Goal: Task Accomplishment & Management: Use online tool/utility

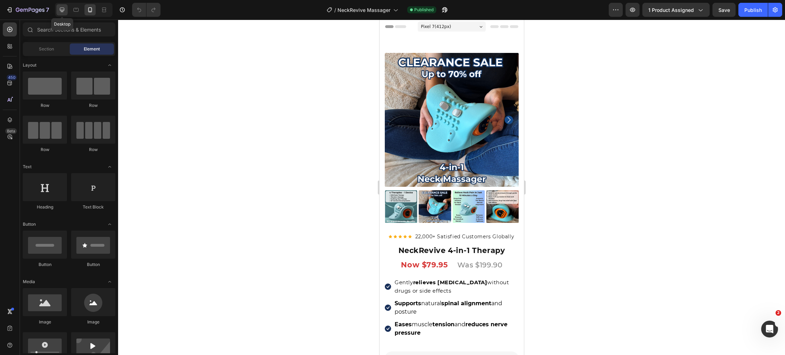
click at [62, 11] on icon at bounding box center [62, 10] width 5 height 5
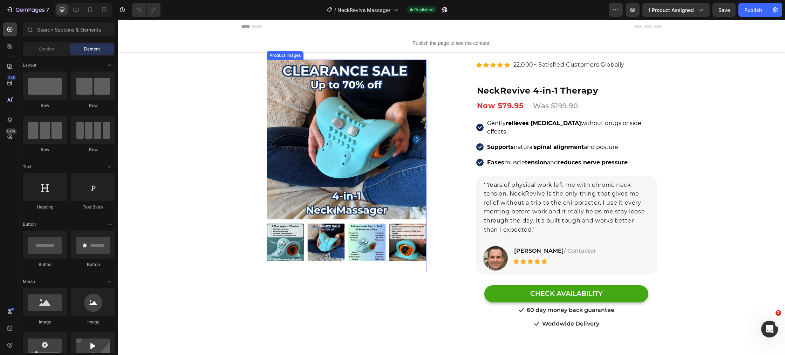
click at [305, 114] on img at bounding box center [347, 140] width 160 height 160
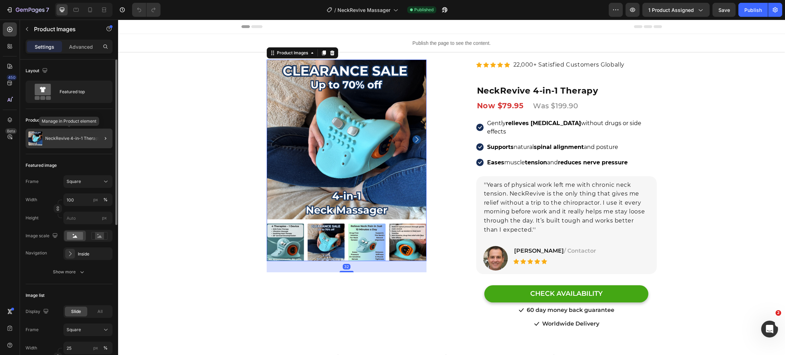
click at [79, 142] on div "NeckRevive 4-in-1 Therapy" at bounding box center [69, 139] width 87 height 20
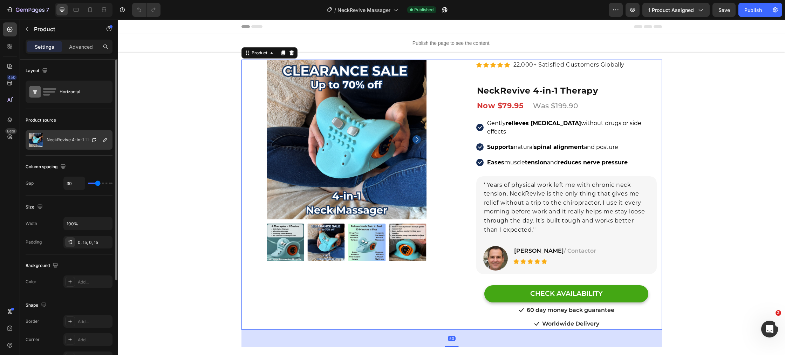
click at [87, 146] on div at bounding box center [96, 139] width 31 height 19
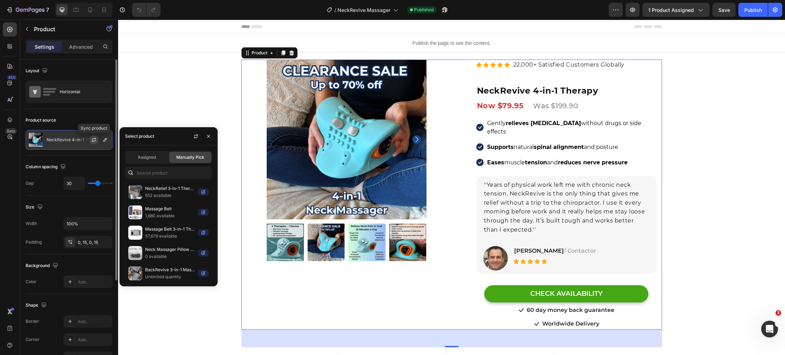
click at [93, 142] on icon "button" at bounding box center [94, 141] width 4 height 2
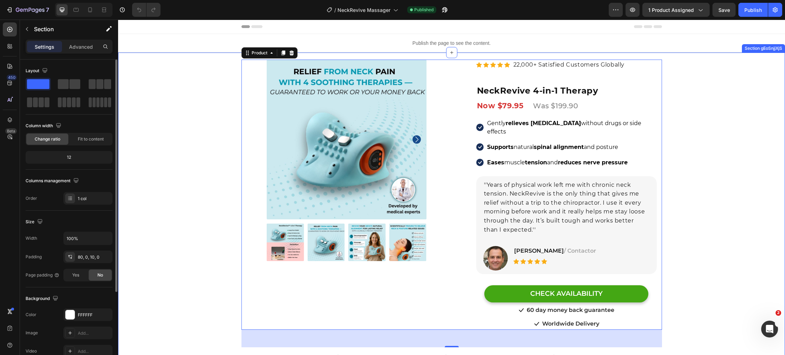
click at [190, 156] on div "Product Images Row Row Relieve Your Pain in Just 10 Minutes a Day Heading Row P…" at bounding box center [451, 228] width 667 height 294
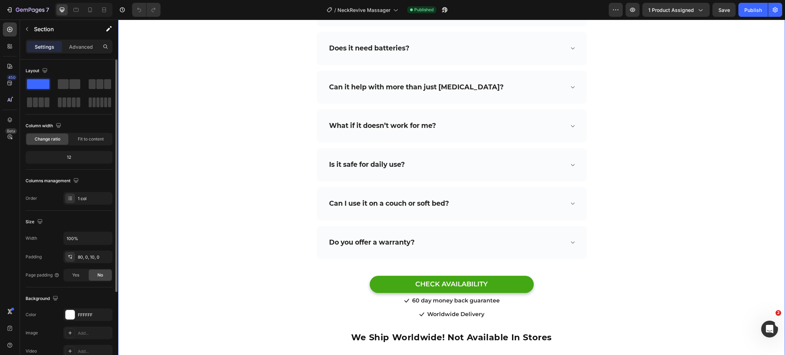
scroll to position [3663, 0]
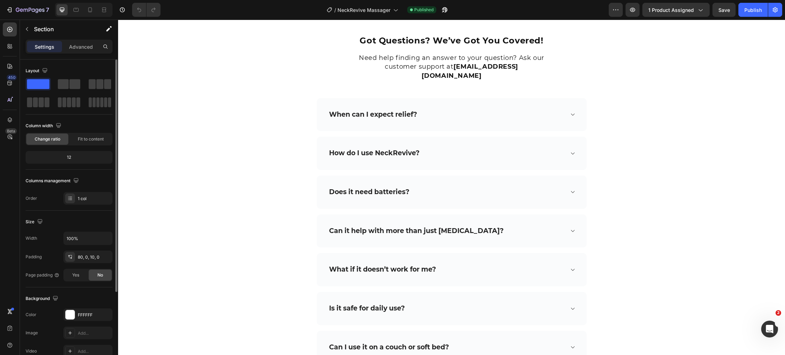
drag, startPoint x: 747, startPoint y: 13, endPoint x: 741, endPoint y: 20, distance: 9.4
click at [746, 13] on div "Publish" at bounding box center [753, 9] width 18 height 7
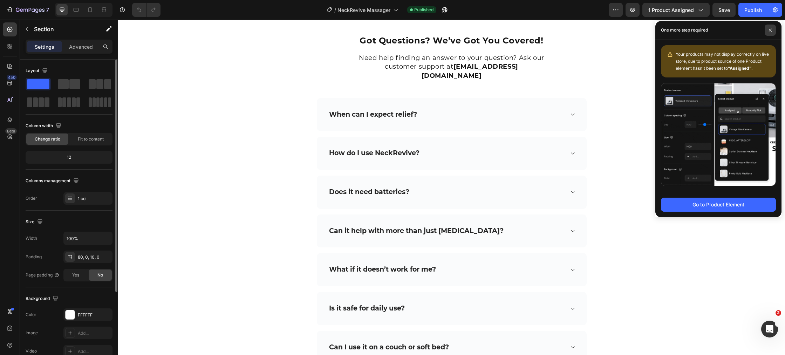
click at [770, 31] on icon at bounding box center [771, 30] width 4 height 4
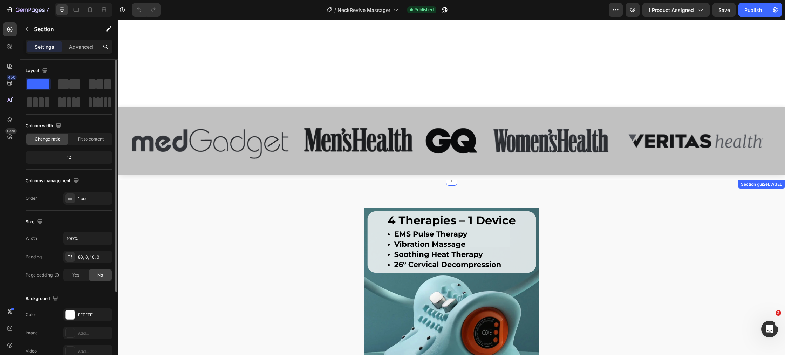
scroll to position [0, 0]
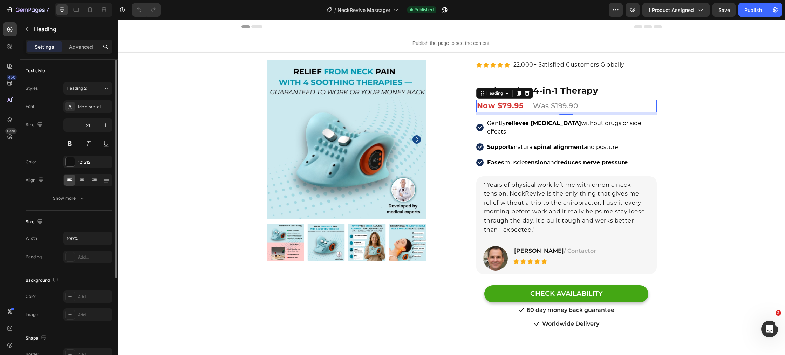
click at [511, 106] on strong "Now $79.95" at bounding box center [500, 105] width 47 height 9
click at [523, 106] on strong "Now $79.95" at bounding box center [500, 105] width 47 height 9
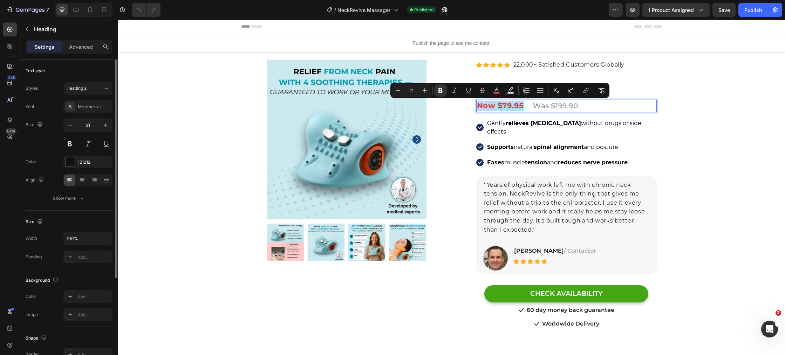
drag, startPoint x: 523, startPoint y: 106, endPoint x: 478, endPoint y: 106, distance: 44.5
click at [478, 106] on strong "Now $79.95" at bounding box center [500, 105] width 47 height 9
click at [439, 90] on icon "Editor contextual toolbar" at bounding box center [440, 90] width 4 height 5
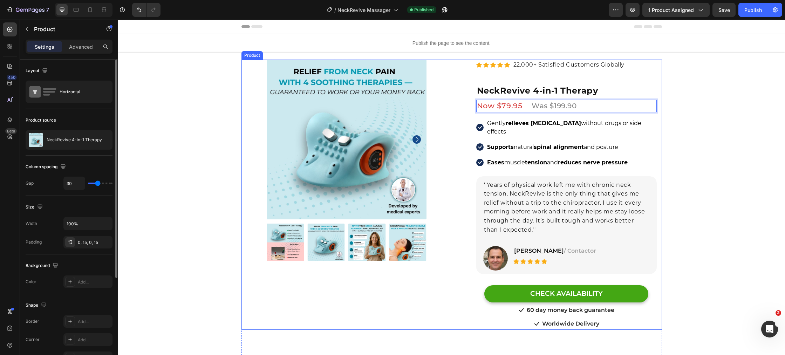
click at [243, 128] on div "Product Images Row Row Relieve Your Pain in Just 10 Minutes a Day Heading Row P…" at bounding box center [451, 195] width 421 height 270
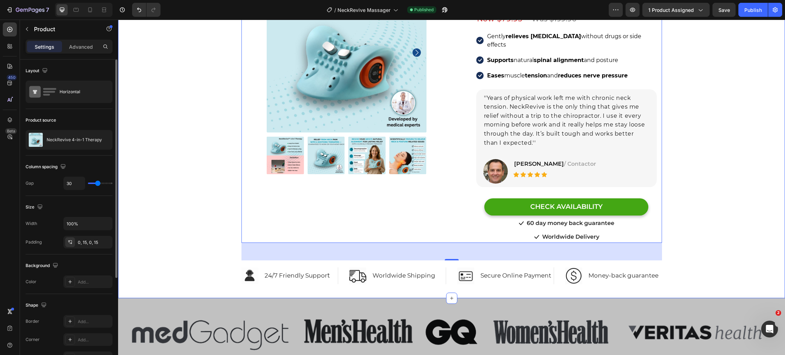
scroll to position [122, 0]
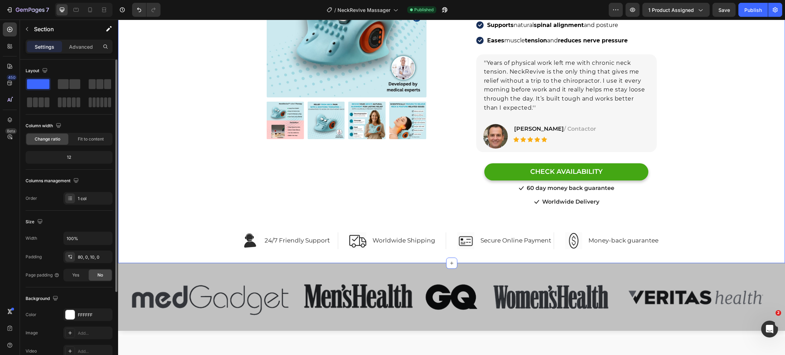
click at [232, 134] on div "Product Images Row Row Relieve Your Pain in Just 10 Minutes a Day Heading Row P…" at bounding box center [451, 109] width 667 height 301
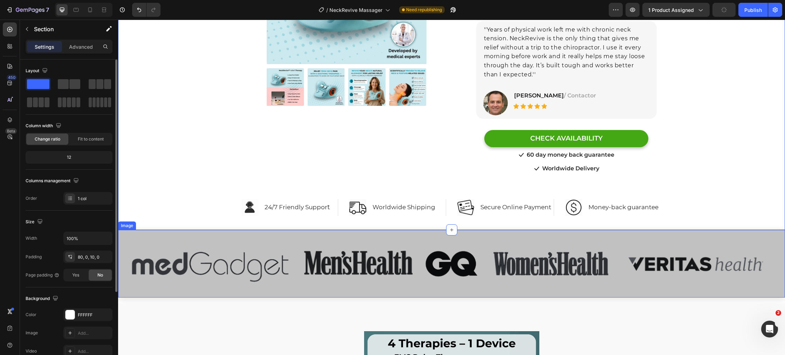
click at [198, 231] on img at bounding box center [451, 264] width 667 height 68
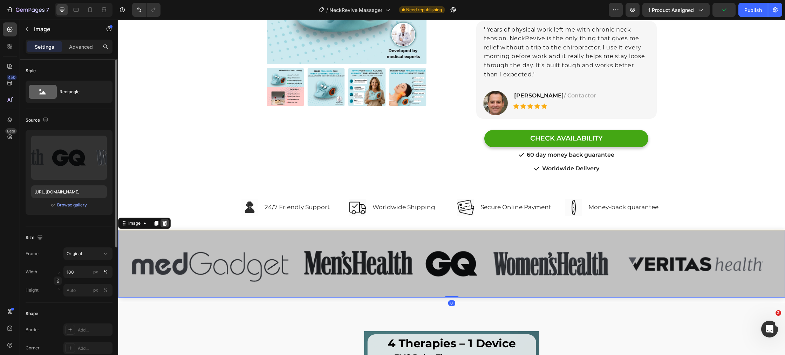
click at [167, 220] on icon at bounding box center [165, 223] width 6 height 6
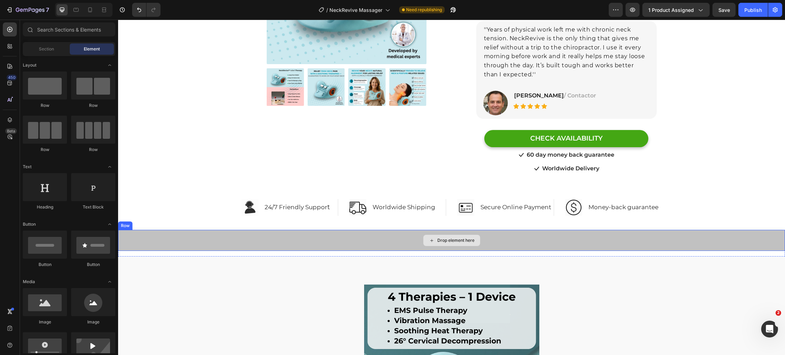
click at [190, 231] on div "Drop element here" at bounding box center [451, 240] width 667 height 21
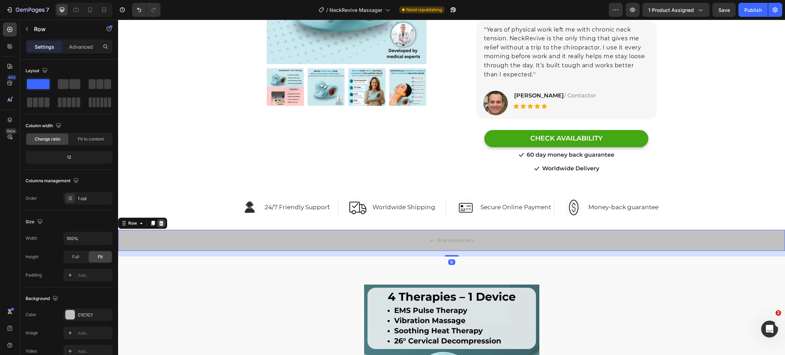
click at [162, 221] on icon at bounding box center [161, 223] width 5 height 5
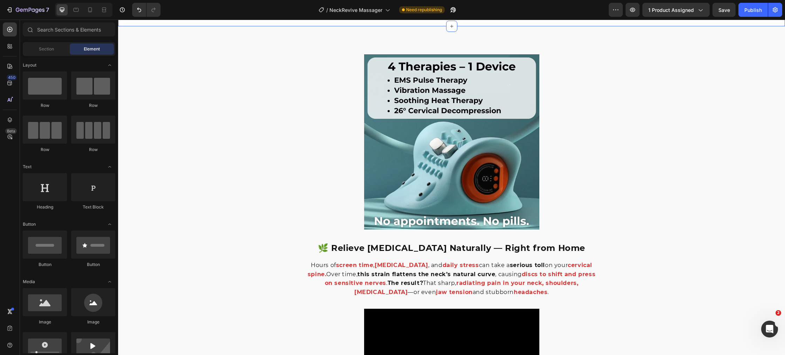
scroll to position [374, 0]
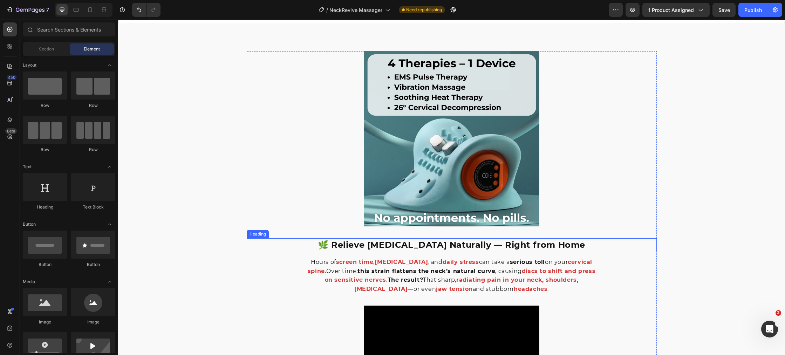
click at [339, 245] on h2 "🌿 Relieve [MEDICAL_DATA] Naturally — Right from Home" at bounding box center [452, 244] width 410 height 13
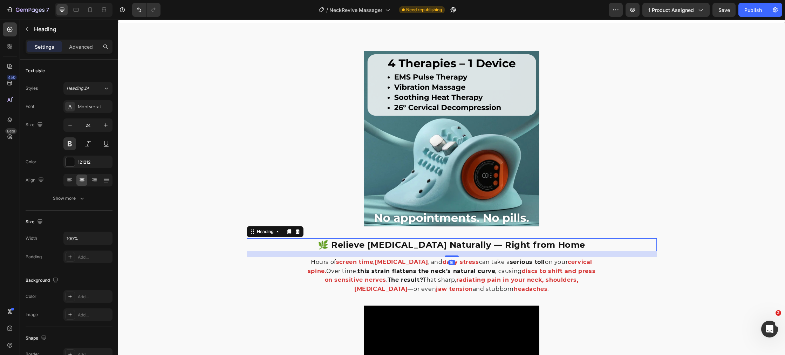
click at [346, 246] on h2 "🌿 Relieve [MEDICAL_DATA] Naturally — Right from Home" at bounding box center [452, 244] width 410 height 13
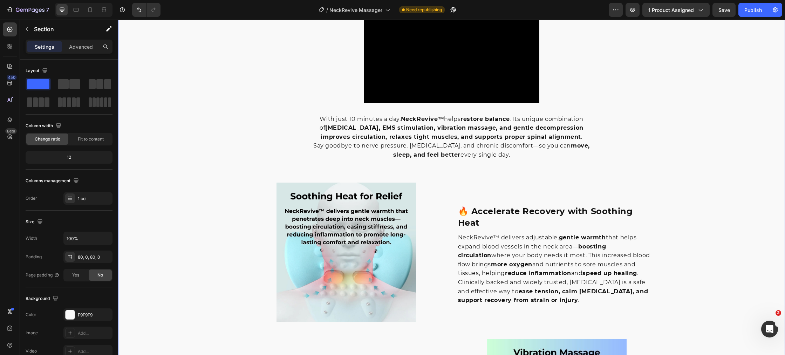
scroll to position [753, 0]
click at [466, 214] on strong "🔥 Accelerate Recovery with Soothing Heat" at bounding box center [545, 216] width 175 height 22
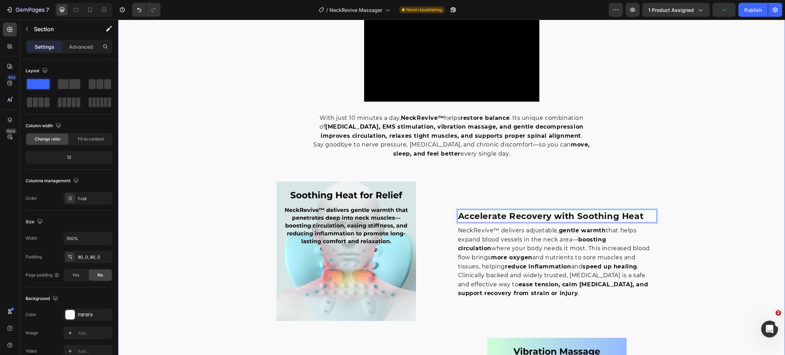
drag, startPoint x: 181, startPoint y: 222, endPoint x: 196, endPoint y: 225, distance: 15.3
click at [181, 222] on div "Image Relieve [MEDICAL_DATA] Naturally — Right from Home Heading Hours of scree…" at bounding box center [451, 257] width 667 height 1170
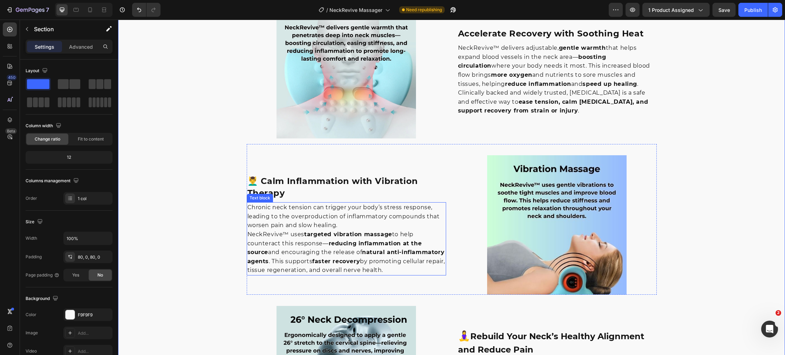
scroll to position [949, 0]
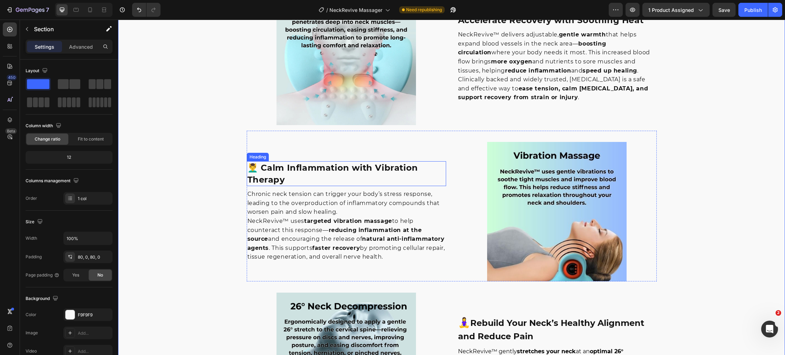
click at [258, 169] on h3 "💆‍♂️ Calm Inflammation with Vibration Therapy" at bounding box center [346, 173] width 199 height 25
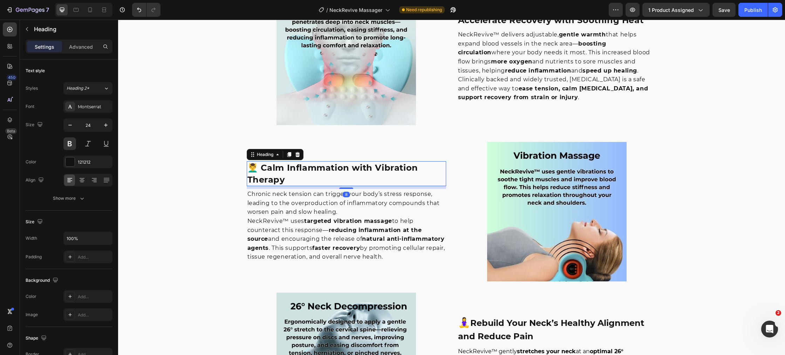
click at [258, 169] on h3 "💆‍♂️ Calm Inflammation with Vibration Therapy" at bounding box center [346, 173] width 199 height 25
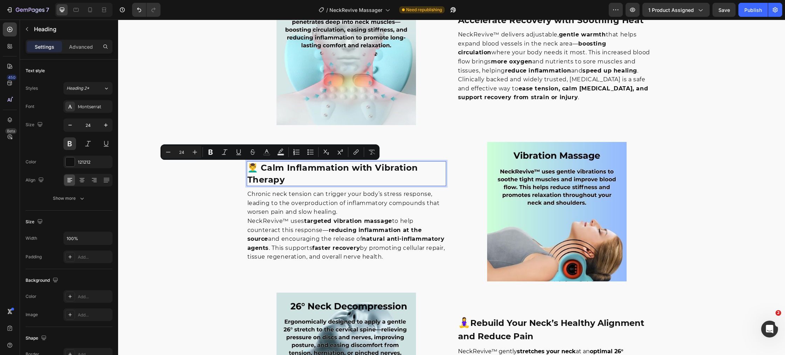
click at [258, 169] on p "💆‍♂️ Calm Inflammation with Vibration Therapy" at bounding box center [346, 173] width 198 height 23
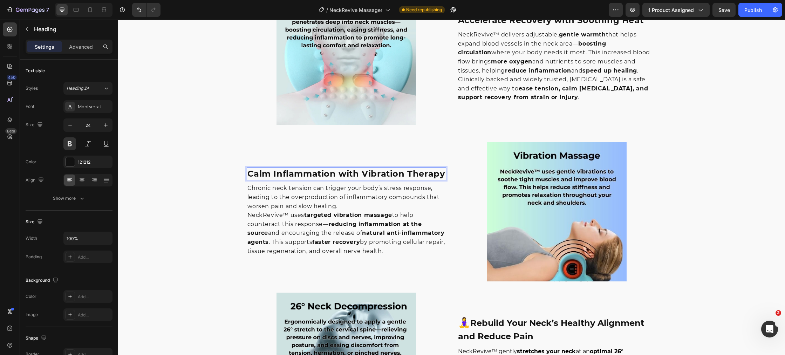
scroll to position [955, 0]
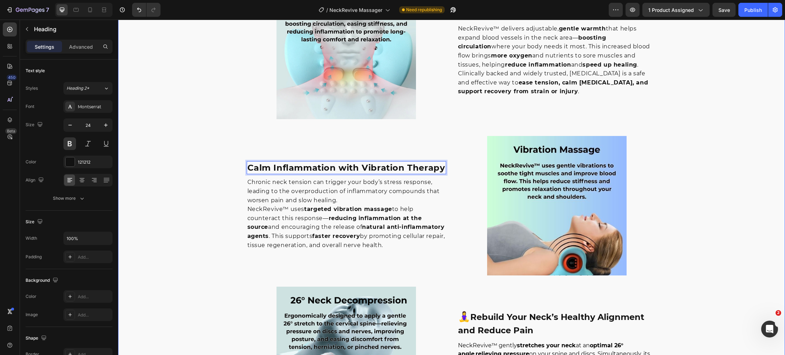
click at [169, 207] on div "Image Relieve [MEDICAL_DATA] Naturally — Right from Home Heading Hours of scree…" at bounding box center [451, 77] width 667 height 1215
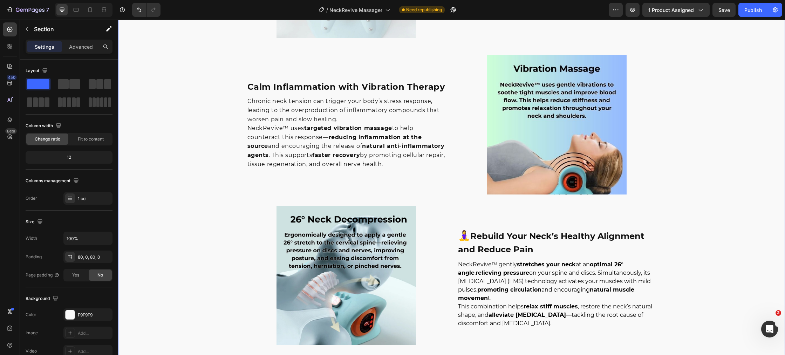
scroll to position [1055, 0]
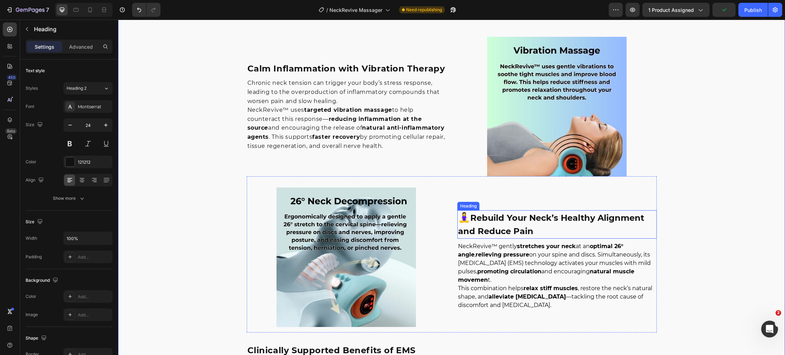
click at [467, 219] on h3 "🧘‍♀️ Rebuild Your Neck’s Healthy Alignment and Reduce Pain" at bounding box center [556, 224] width 199 height 28
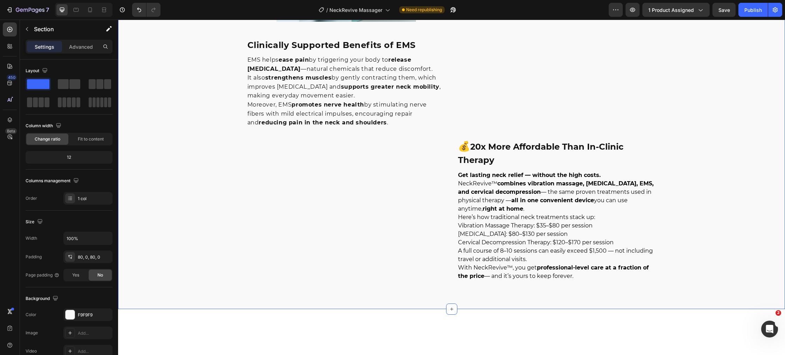
scroll to position [1367, 0]
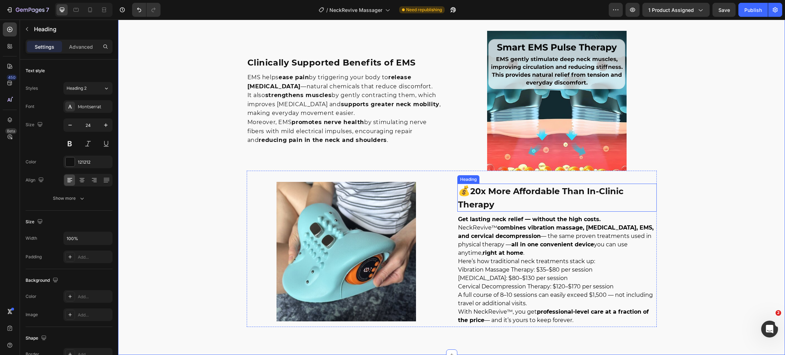
click at [465, 191] on h3 "💰 20x More Affordable Than In-Clinic Therapy" at bounding box center [556, 198] width 199 height 28
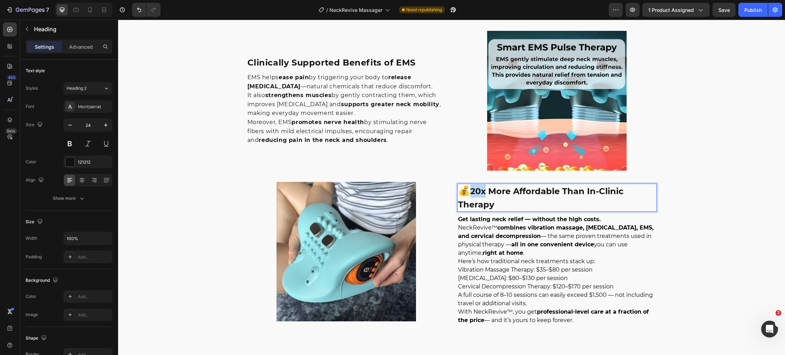
click at [470, 191] on p "💰 20x More Affordable Than In-Clinic Therapy" at bounding box center [557, 197] width 198 height 27
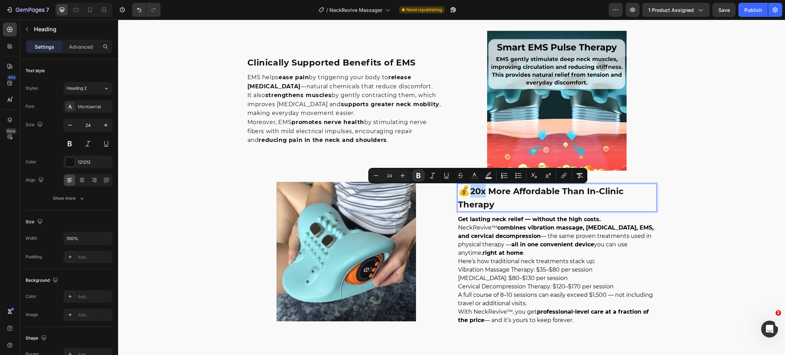
type input "28"
click at [470, 191] on p "💰 20x More Affordable Than In-Clinic Therapy" at bounding box center [557, 197] width 198 height 27
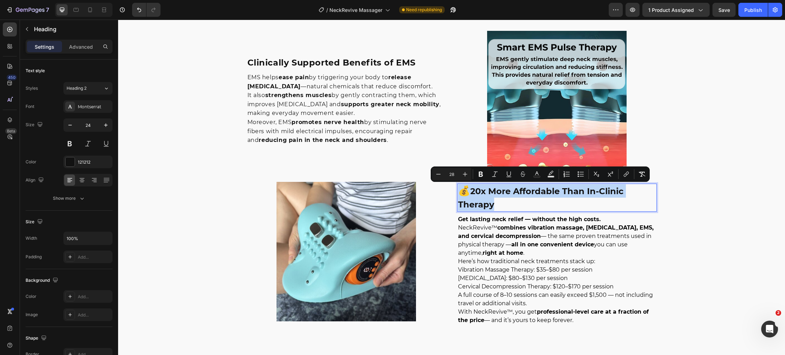
click at [470, 191] on p "💰 20x More Affordable Than In-Clinic Therapy" at bounding box center [557, 197] width 198 height 27
click at [470, 192] on p "💰 20x More Affordable Than In-Clinic Therapy" at bounding box center [557, 197] width 198 height 27
click at [468, 193] on p "💰 20x More Affordable Than In-Clinic Therapy" at bounding box center [557, 197] width 198 height 27
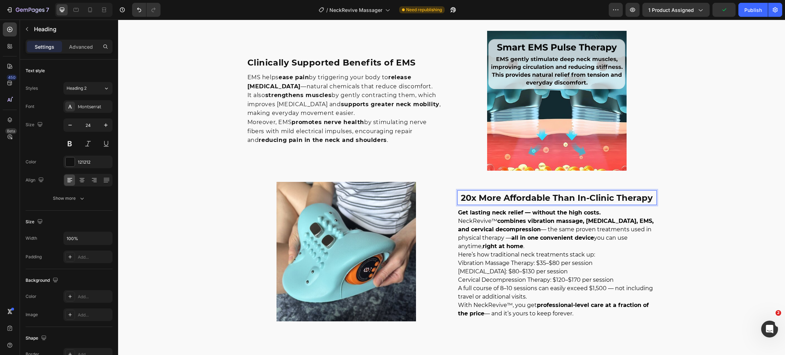
scroll to position [1374, 0]
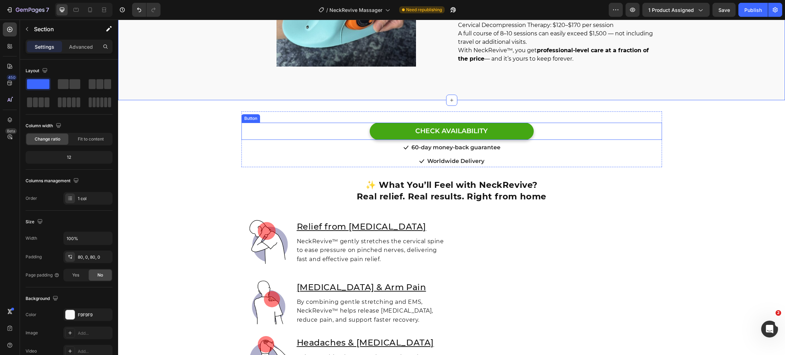
scroll to position [1630, 0]
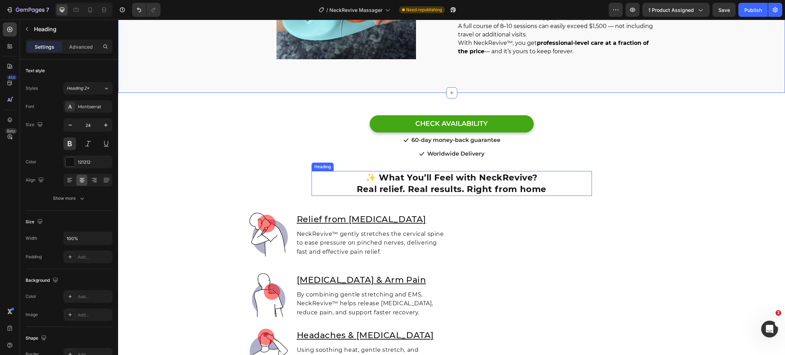
click at [377, 177] on h2 "✨ What You’ll Feel with NeckRevive? Real relief. Real results. Right from home" at bounding box center [452, 183] width 280 height 25
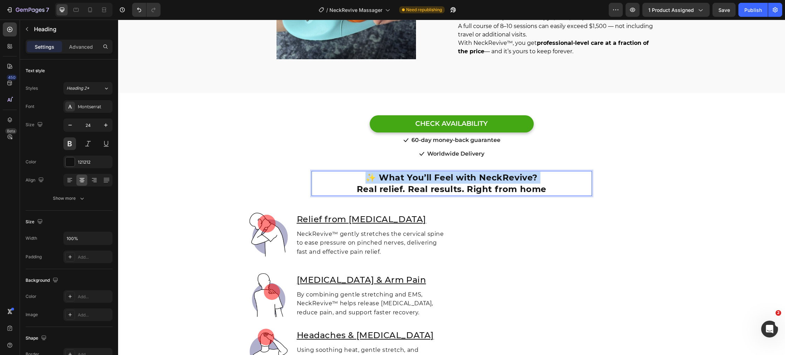
click at [377, 177] on p "✨ What You’ll Feel with NeckRevive? Real relief. Real results. Right from home" at bounding box center [451, 183] width 279 height 23
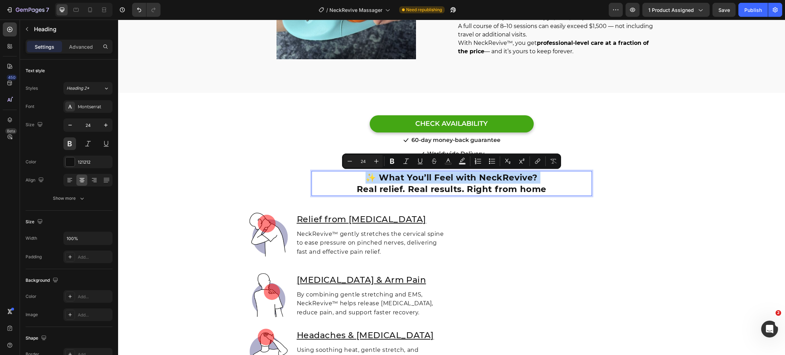
click at [377, 177] on p "✨ What You’ll Feel with NeckRevive? Real relief. Real results. Right from home" at bounding box center [451, 183] width 279 height 23
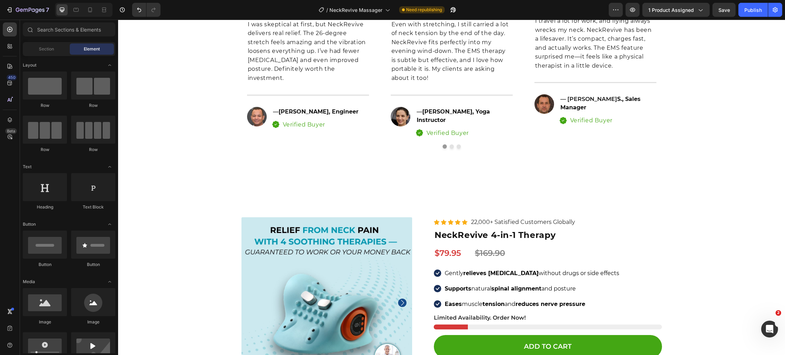
scroll to position [3098, 0]
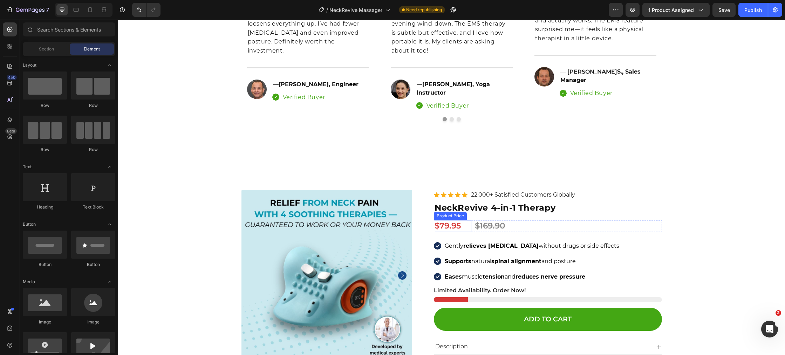
click at [445, 220] on div "$79.95" at bounding box center [452, 226] width 37 height 12
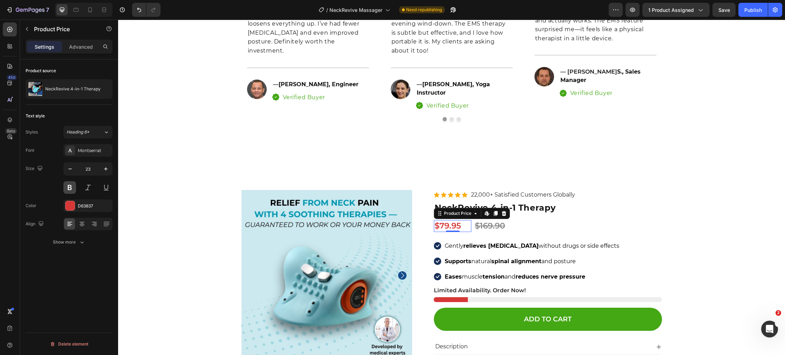
click at [73, 187] on button at bounding box center [69, 187] width 13 height 13
click at [210, 214] on div "Product Images Icon Icon Icon Icon Icon Icon List Hoz 22,000+ Satisfied Custome…" at bounding box center [451, 339] width 656 height 299
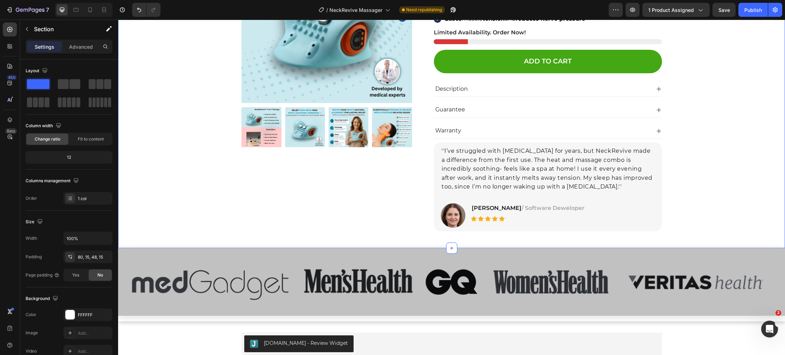
scroll to position [3345, 0]
click at [200, 254] on img at bounding box center [451, 282] width 667 height 68
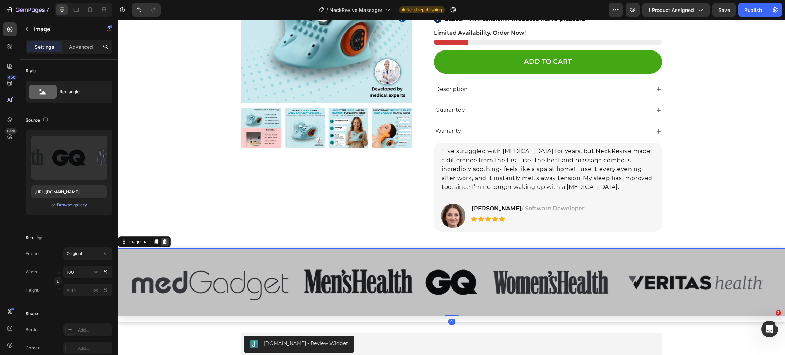
click at [168, 240] on div at bounding box center [165, 242] width 8 height 8
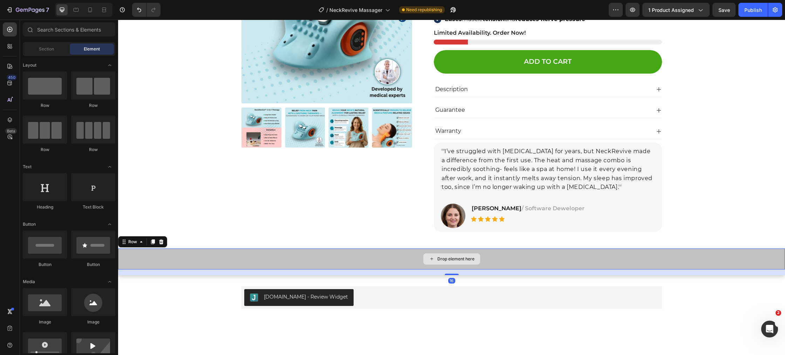
click at [175, 254] on div "Drop element here" at bounding box center [451, 258] width 667 height 21
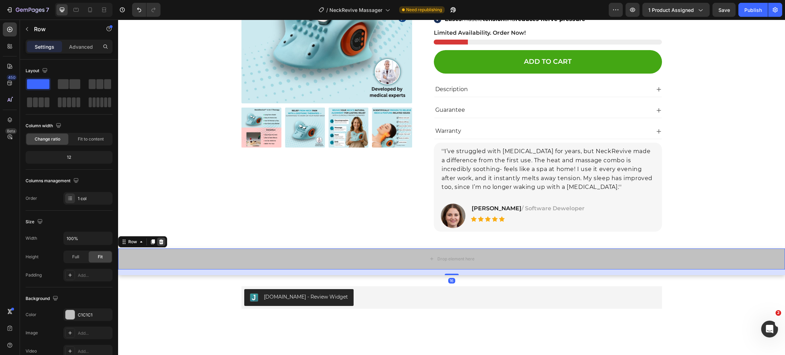
click at [161, 241] on icon at bounding box center [161, 242] width 6 height 6
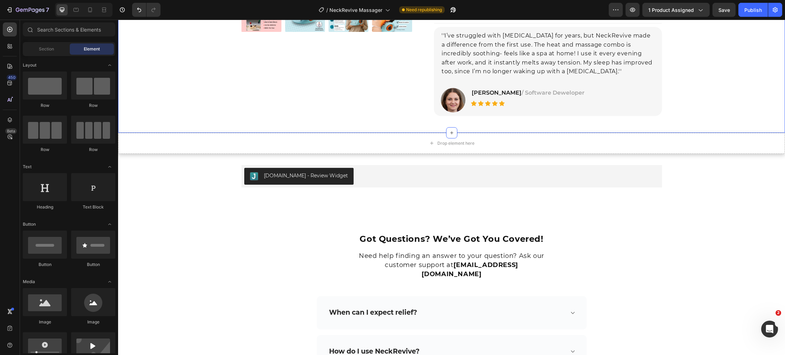
scroll to position [3526, 0]
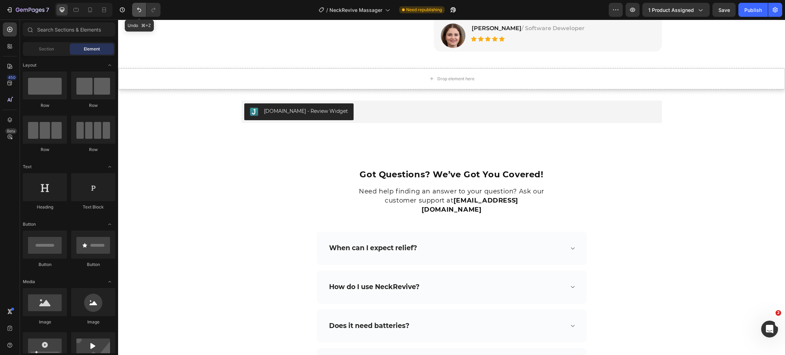
click at [142, 9] on icon "Undo/Redo" at bounding box center [139, 9] width 7 height 7
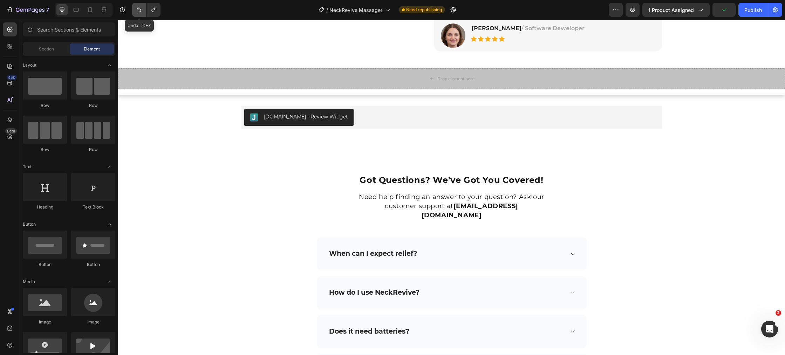
click at [141, 12] on icon "Undo/Redo" at bounding box center [139, 9] width 7 height 7
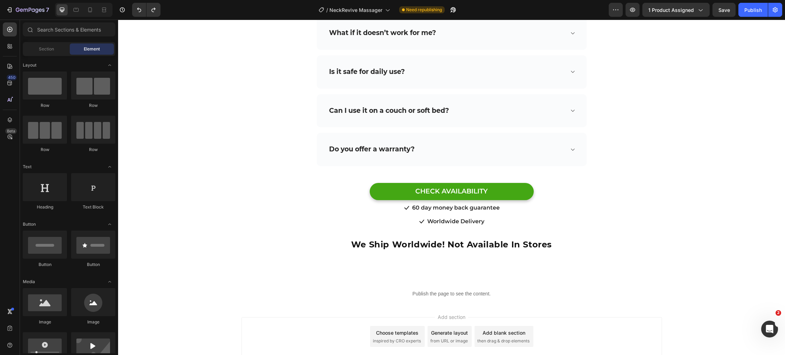
scroll to position [3989, 0]
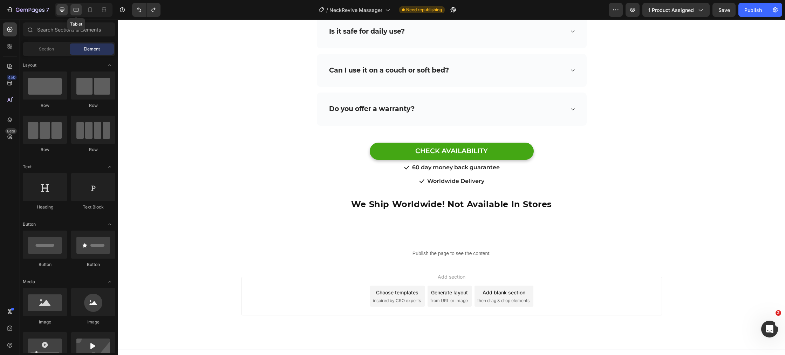
click at [75, 12] on icon at bounding box center [76, 9] width 7 height 7
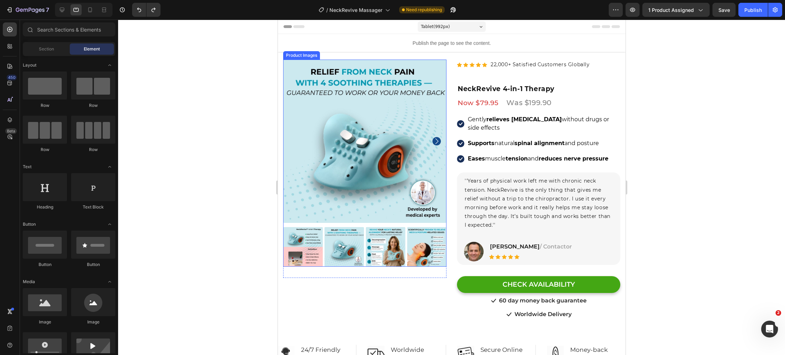
click at [220, 126] on div at bounding box center [451, 187] width 667 height 335
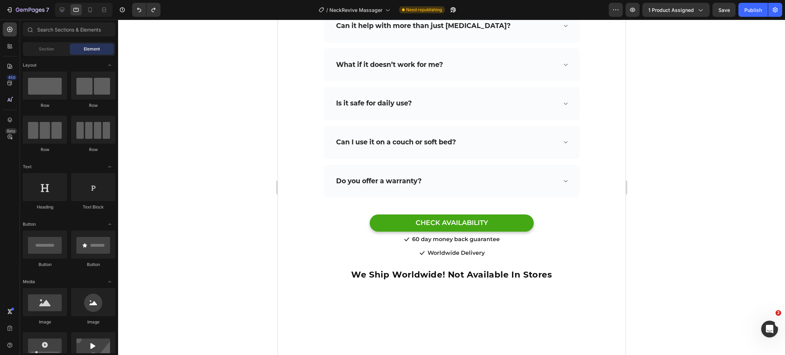
scroll to position [4070, 0]
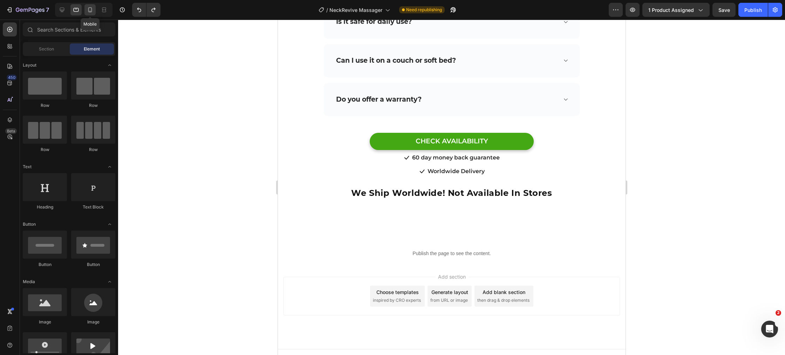
click at [89, 12] on icon at bounding box center [90, 9] width 7 height 7
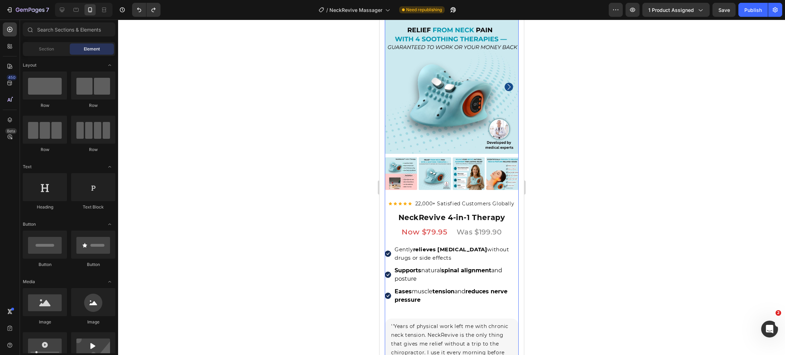
scroll to position [67, 0]
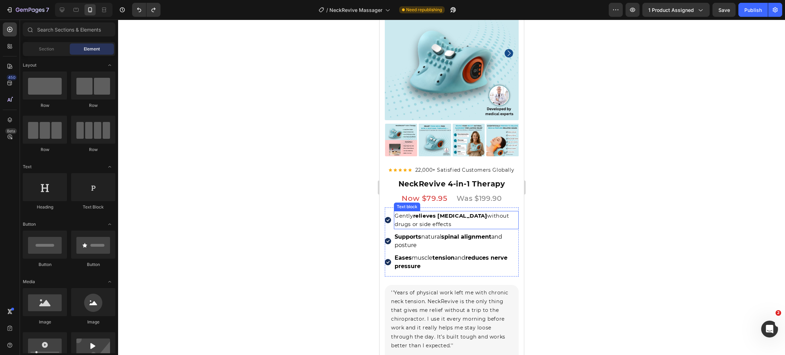
click at [440, 218] on strong "relieves [MEDICAL_DATA]" at bounding box center [450, 215] width 74 height 7
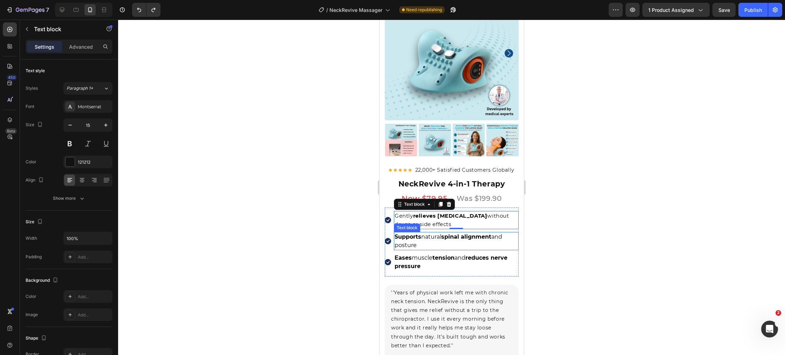
click at [439, 238] on span "Supports natural spinal alignment and posture" at bounding box center [448, 240] width 108 height 15
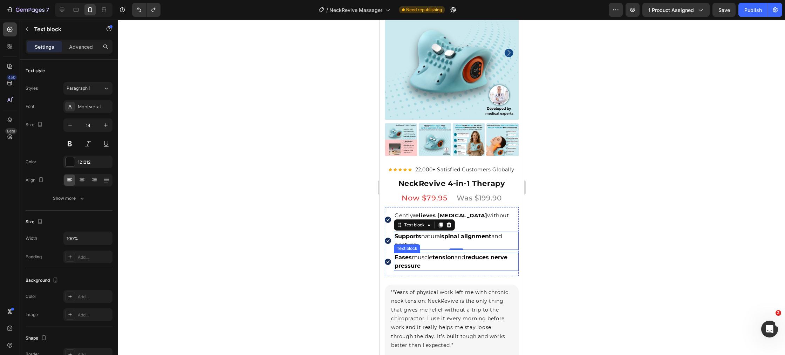
click at [431, 259] on span "Eases muscle tension and reduces nerve pressure" at bounding box center [450, 261] width 113 height 15
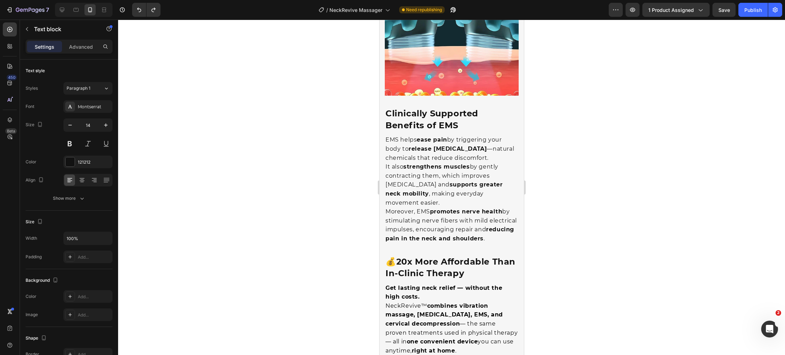
scroll to position [2120, 0]
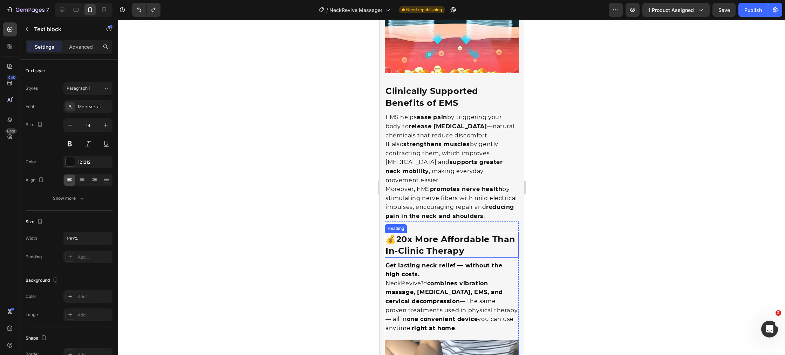
click at [398, 234] on strong "20x More Affordable Than In-Clinic Therapy" at bounding box center [450, 245] width 130 height 22
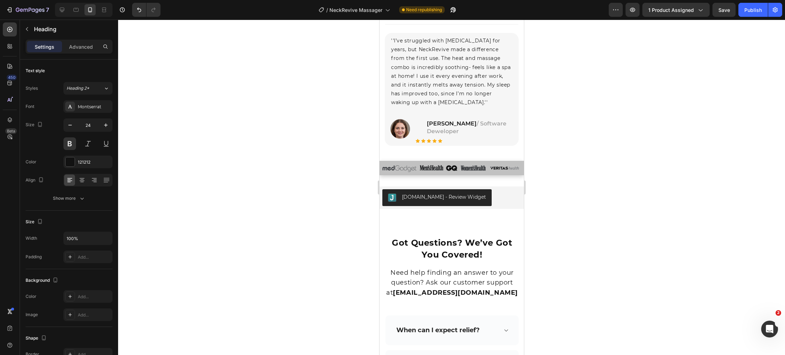
scroll to position [4661, 0]
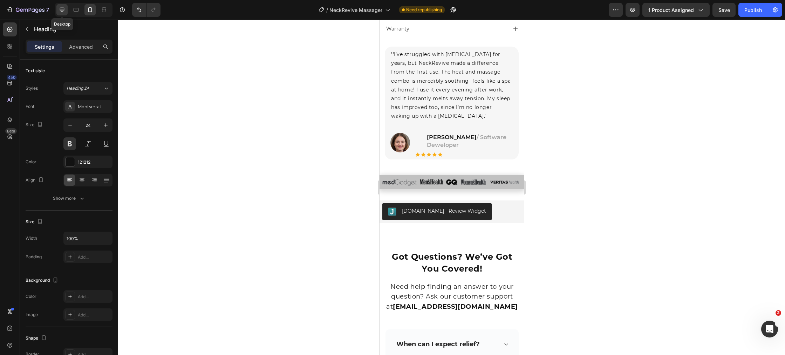
click at [61, 11] on icon at bounding box center [62, 10] width 5 height 5
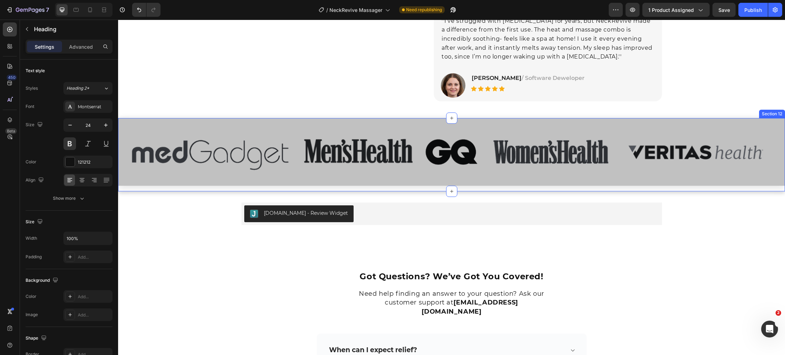
scroll to position [4595, 0]
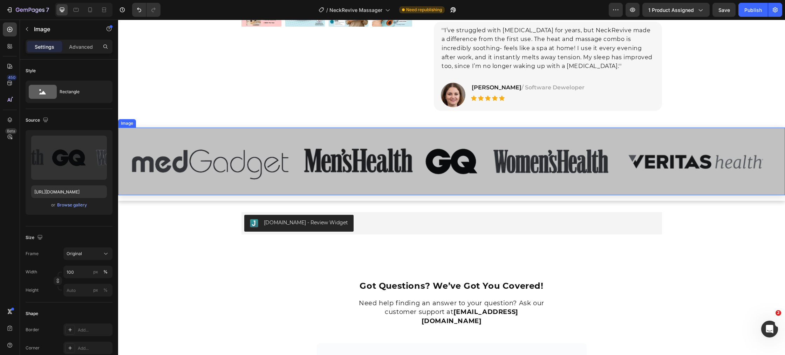
click at [221, 190] on img at bounding box center [451, 162] width 667 height 68
click at [131, 121] on div "Image" at bounding box center [134, 121] width 15 height 6
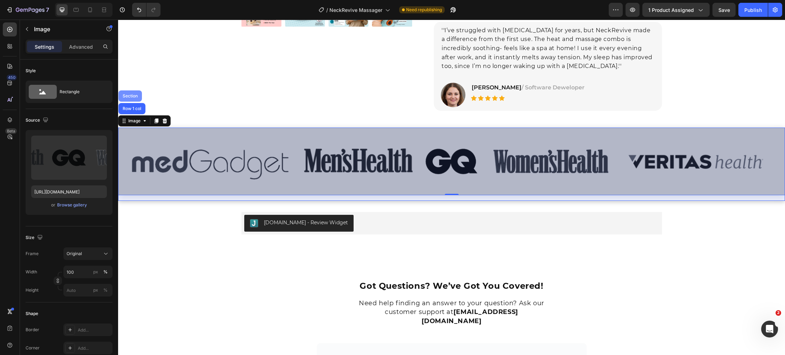
click at [135, 94] on div "Section" at bounding box center [130, 96] width 18 height 4
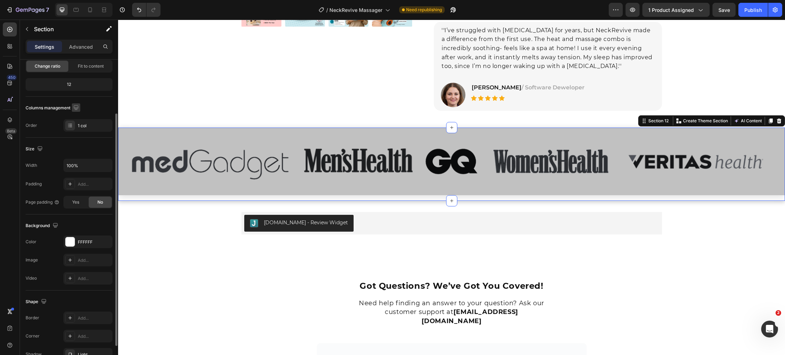
scroll to position [102, 0]
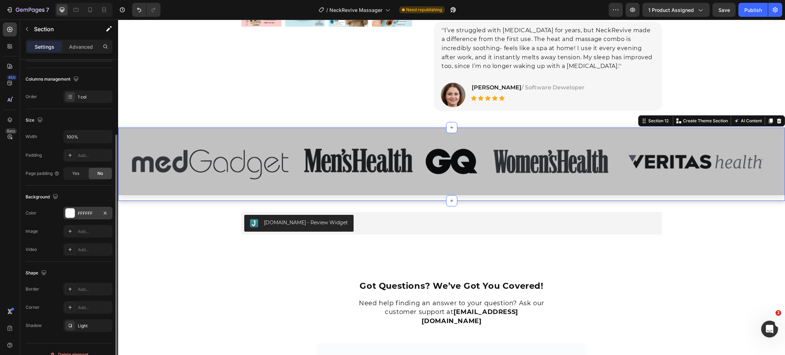
click at [72, 214] on div at bounding box center [70, 213] width 9 height 9
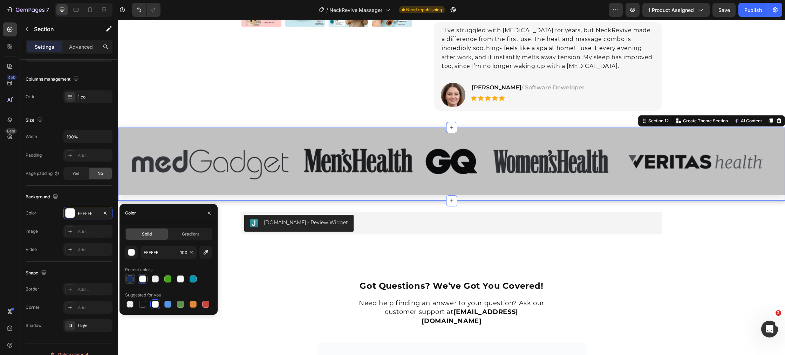
click at [130, 280] on div at bounding box center [130, 278] width 7 height 7
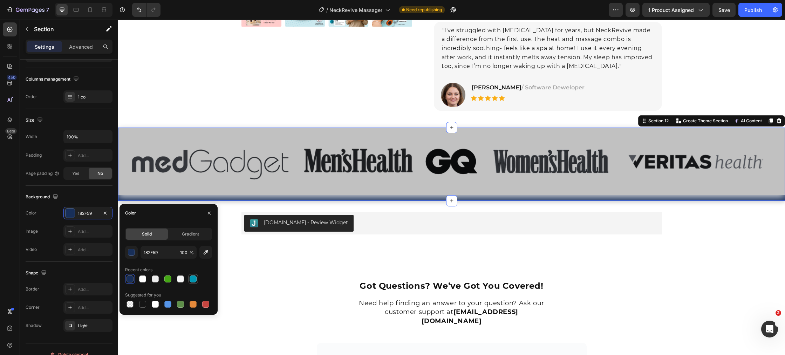
click at [192, 282] on div at bounding box center [193, 279] width 8 height 8
type input "0097B2"
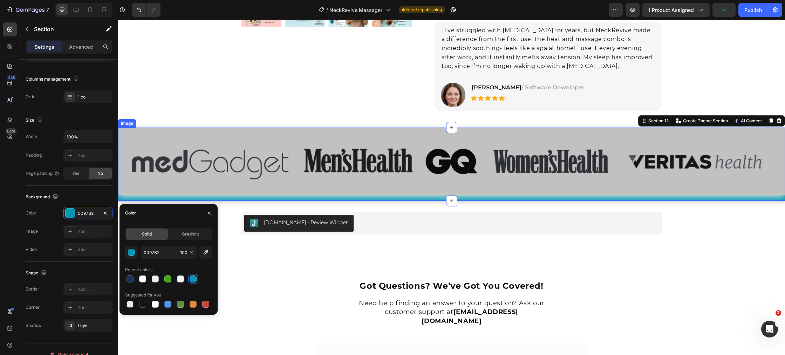
click at [205, 178] on img at bounding box center [451, 162] width 667 height 68
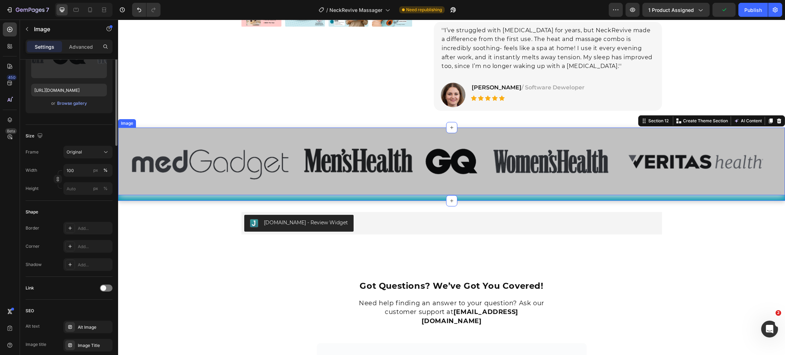
scroll to position [0, 0]
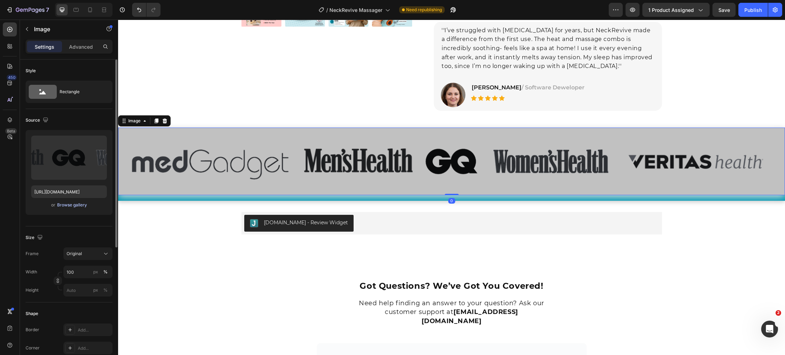
click at [80, 205] on div "Browse gallery" at bounding box center [72, 205] width 30 height 6
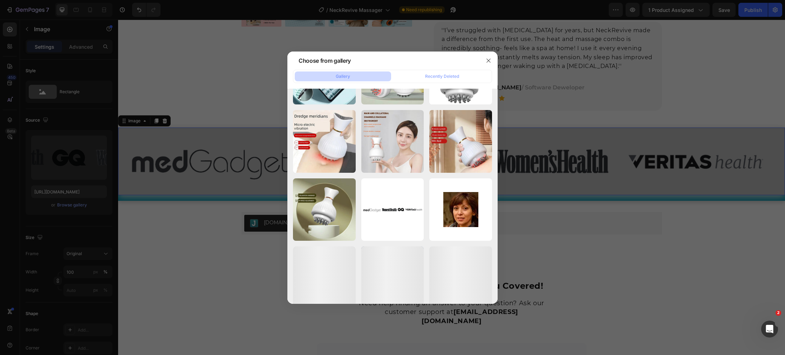
scroll to position [3256, 0]
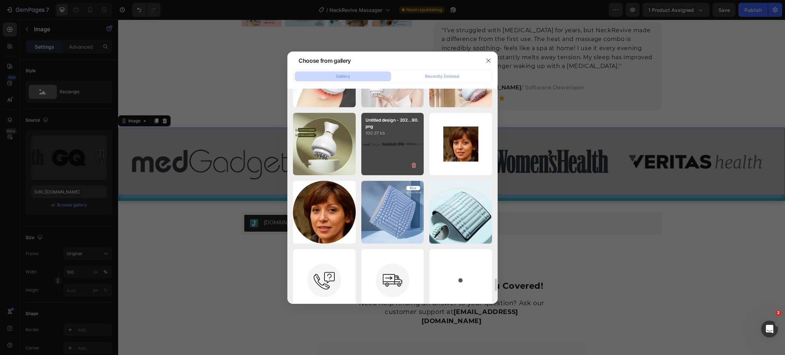
click at [381, 152] on div "Untitled design - 202...90.png 100.37 kb" at bounding box center [392, 144] width 63 height 63
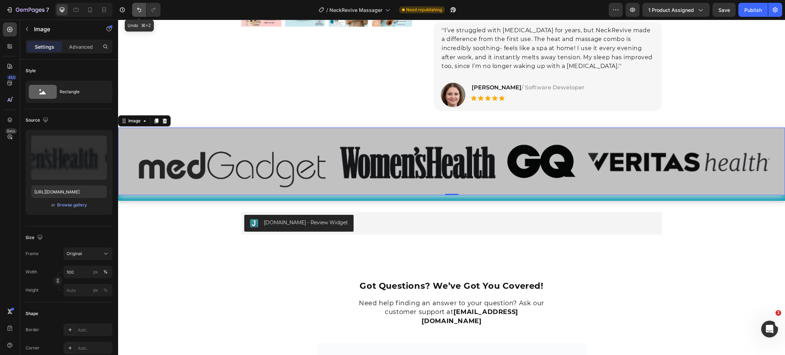
click at [137, 11] on icon "Undo/Redo" at bounding box center [139, 9] width 7 height 7
type input "[URL][DOMAIN_NAME]"
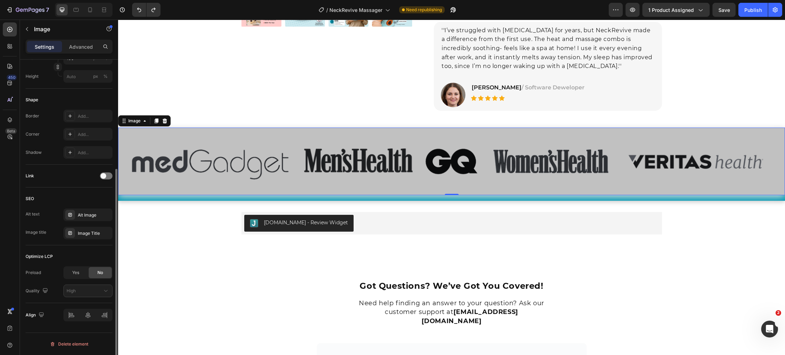
scroll to position [193, 0]
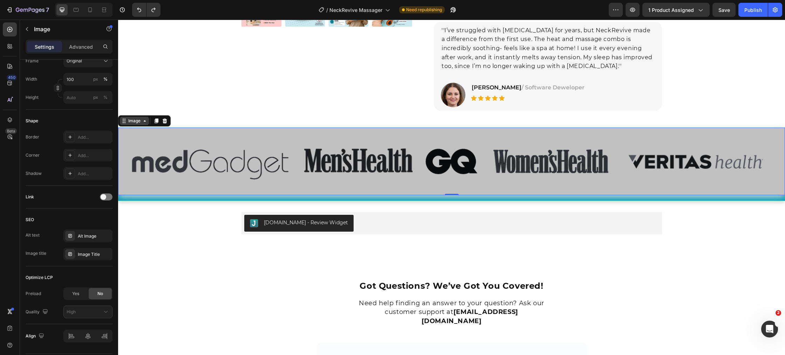
click at [135, 122] on div "Image" at bounding box center [134, 121] width 15 height 6
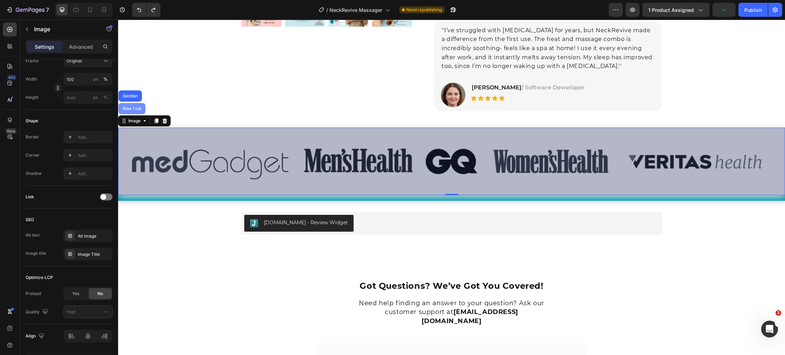
click at [133, 108] on div "Row 1 col" at bounding box center [131, 109] width 21 height 4
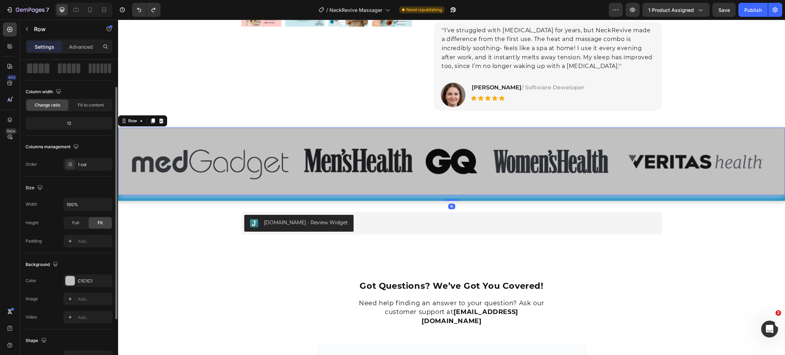
scroll to position [100, 0]
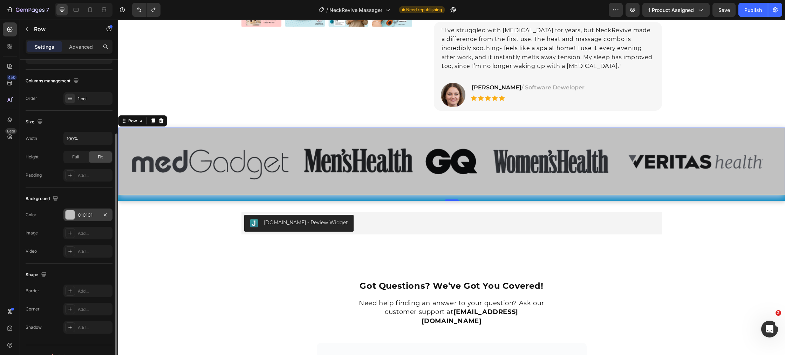
click at [68, 217] on div at bounding box center [70, 214] width 9 height 9
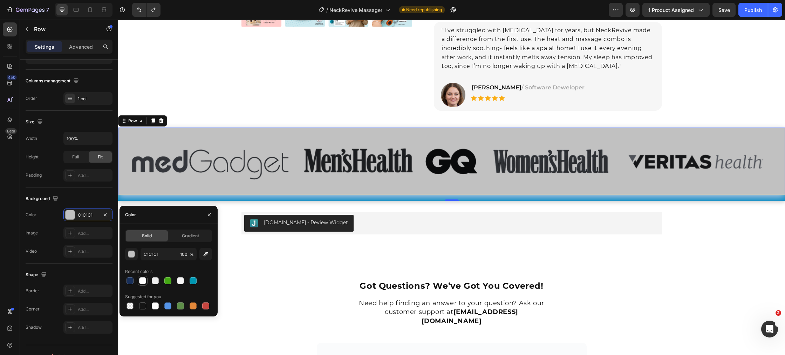
click at [141, 282] on div at bounding box center [142, 280] width 7 height 7
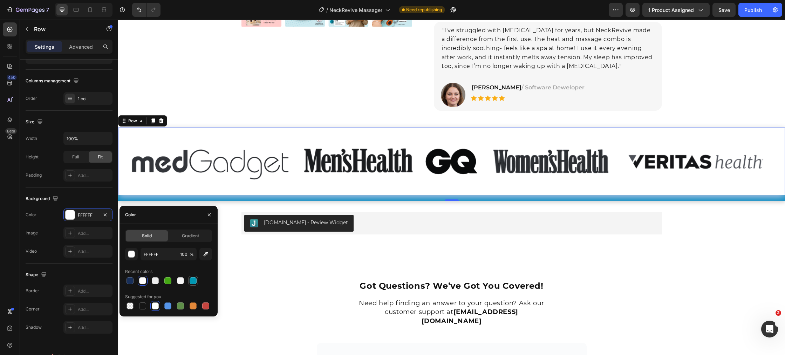
click at [193, 284] on div at bounding box center [193, 280] width 7 height 7
type input "0097B2"
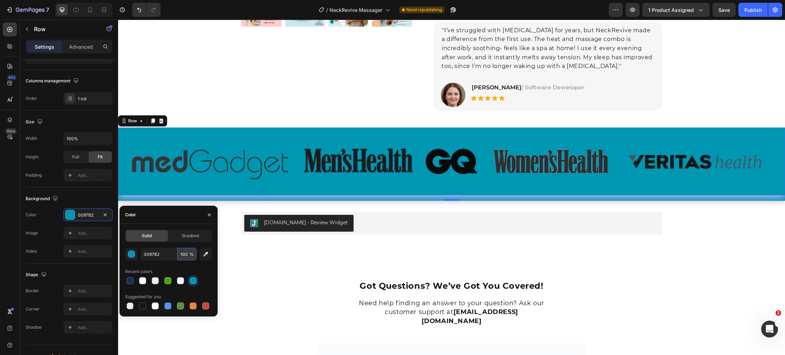
click at [186, 252] on input "100" at bounding box center [186, 254] width 19 height 13
type input "20"
click at [206, 268] on div "Recent colors" at bounding box center [168, 271] width 87 height 11
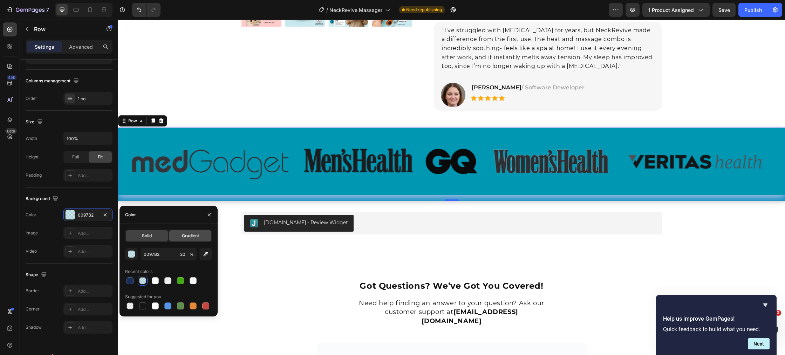
click at [201, 238] on div "Gradient" at bounding box center [190, 235] width 42 height 11
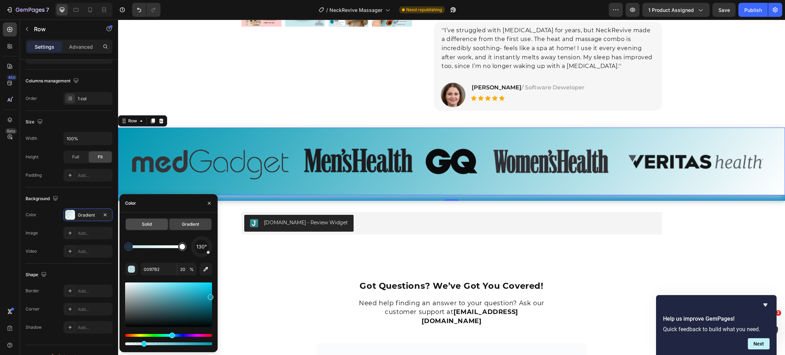
click at [151, 223] on span "Solid" at bounding box center [147, 224] width 10 height 6
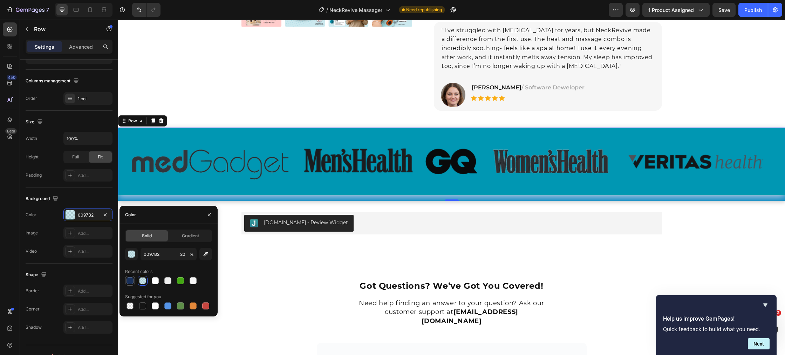
click at [131, 282] on div at bounding box center [130, 280] width 7 height 7
type input "182F59"
type input "100"
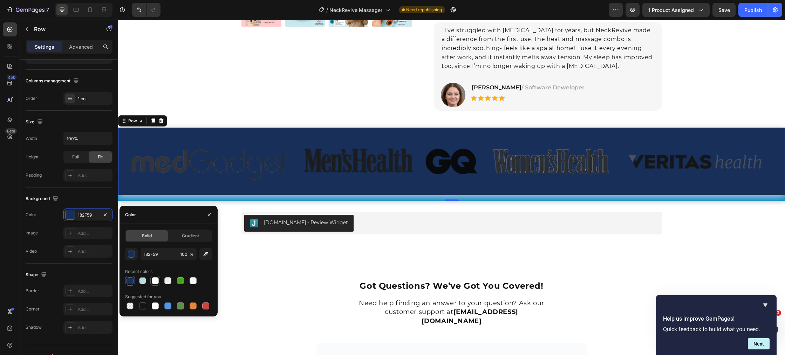
click at [156, 284] on div at bounding box center [155, 280] width 7 height 7
type input "FFFFFF"
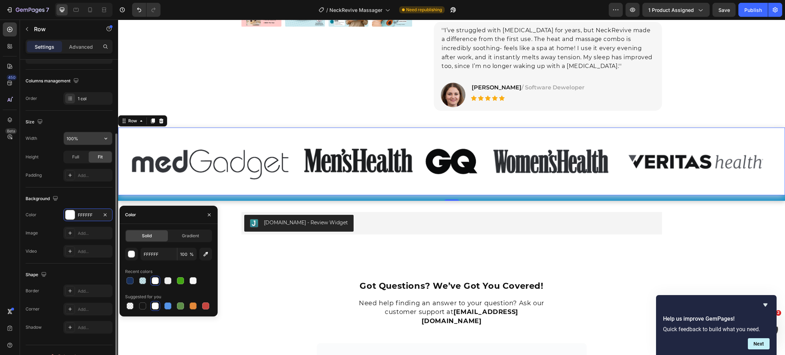
click at [85, 137] on input "100%" at bounding box center [88, 138] width 48 height 13
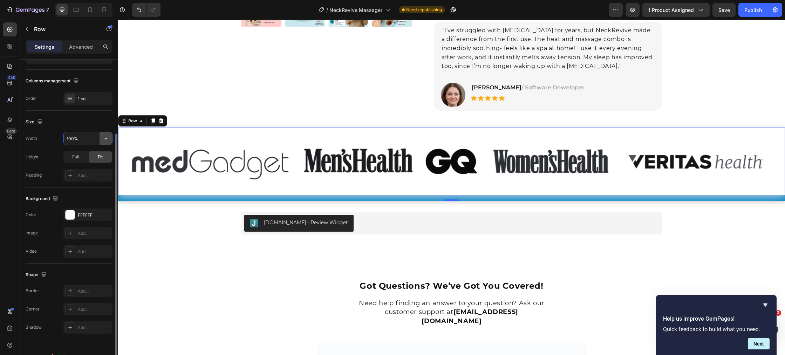
click at [104, 141] on icon "button" at bounding box center [105, 138] width 7 height 7
click at [40, 139] on div "Width 100%" at bounding box center [69, 138] width 87 height 13
click at [96, 158] on div "Fit" at bounding box center [100, 156] width 23 height 11
click at [80, 158] on div "Full" at bounding box center [75, 156] width 23 height 11
click at [101, 158] on span "Fit" at bounding box center [100, 157] width 5 height 6
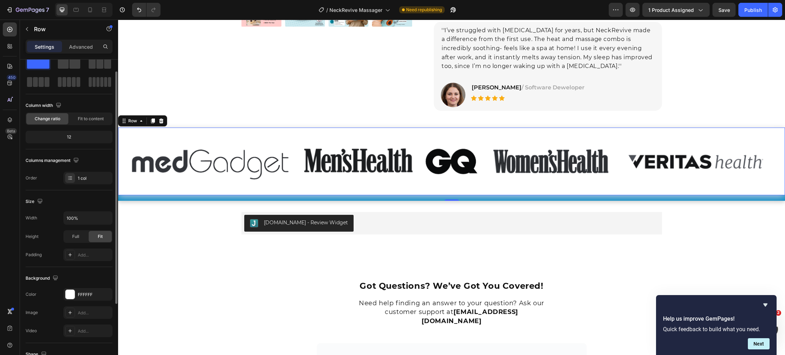
scroll to position [16, 0]
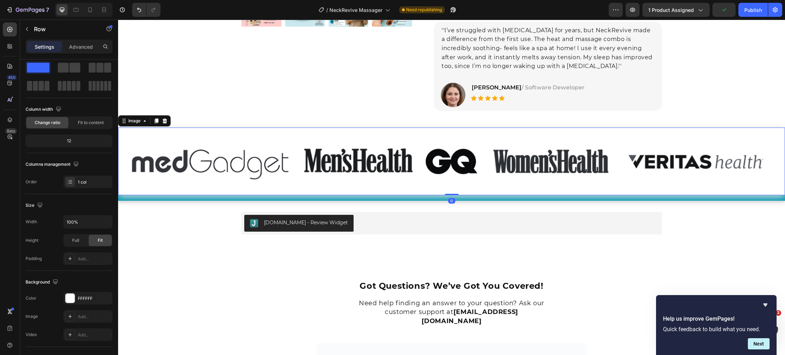
click at [140, 171] on img at bounding box center [451, 162] width 667 height 68
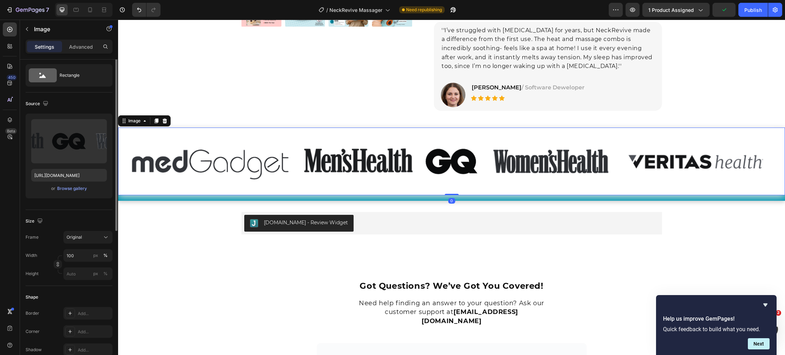
scroll to position [0, 0]
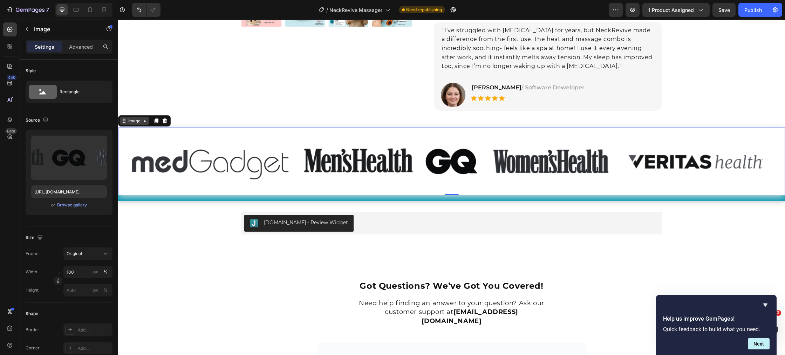
click at [135, 123] on div "Image" at bounding box center [134, 121] width 15 height 6
click at [85, 49] on p "Advanced" at bounding box center [81, 46] width 24 height 7
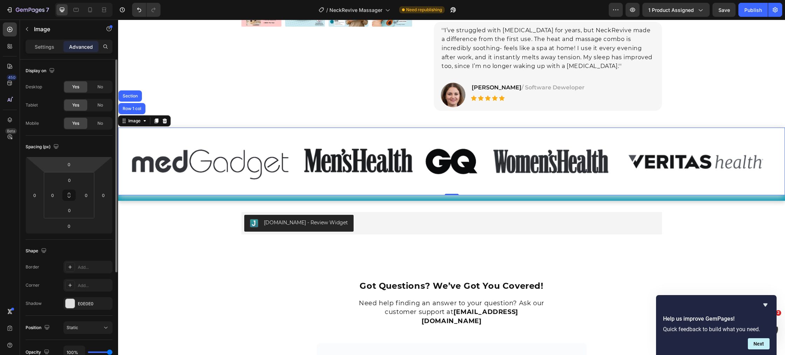
scroll to position [67, 0]
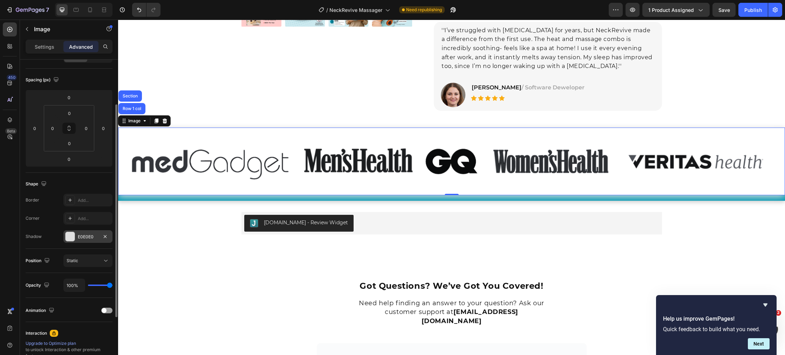
click at [70, 240] on div at bounding box center [70, 236] width 9 height 9
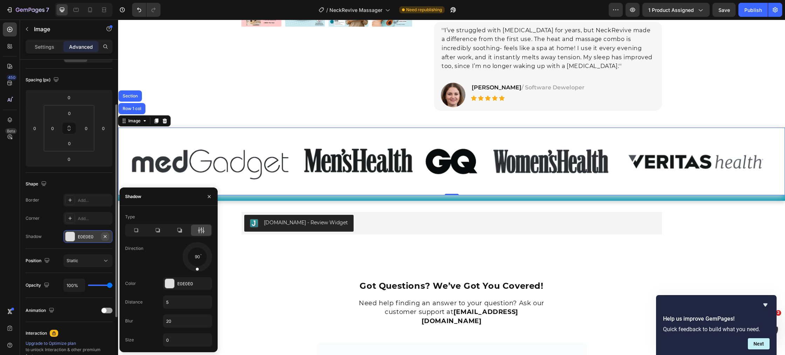
click at [107, 236] on icon "button" at bounding box center [105, 237] width 6 height 6
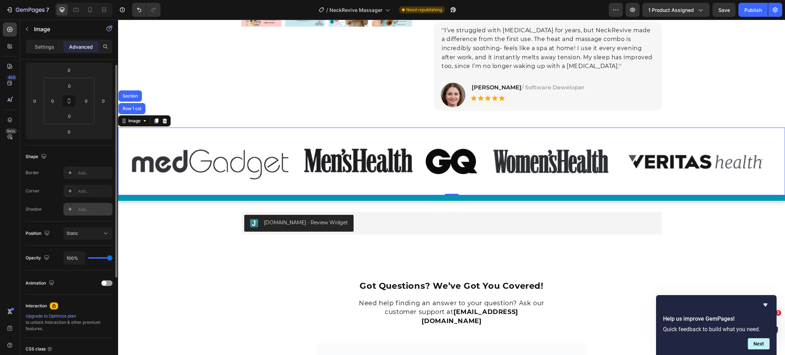
scroll to position [0, 0]
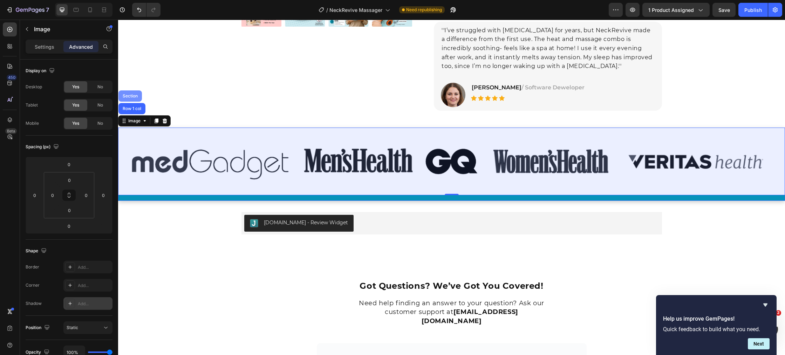
click at [129, 95] on div "Section" at bounding box center [130, 96] width 18 height 4
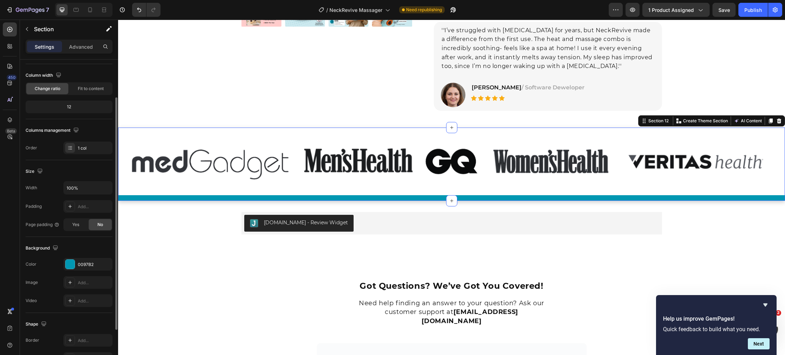
scroll to position [92, 0]
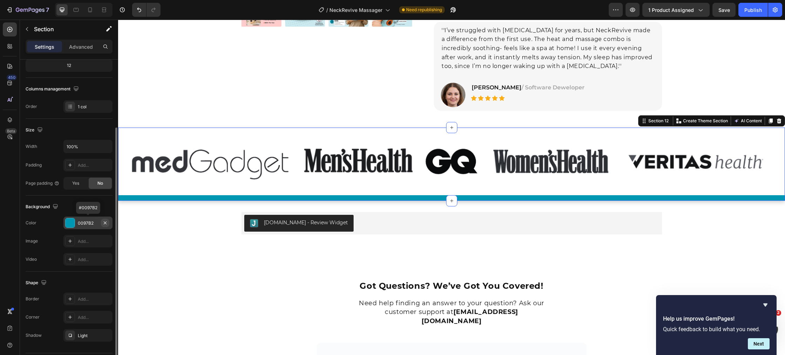
click at [106, 224] on icon "button" at bounding box center [105, 222] width 3 height 3
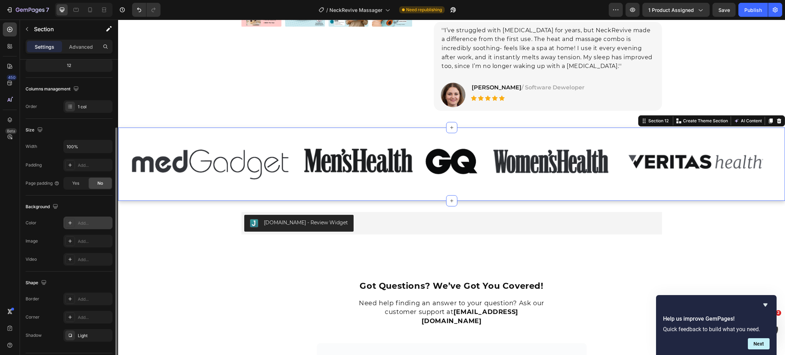
click at [46, 226] on div "Color Add..." at bounding box center [69, 223] width 87 height 13
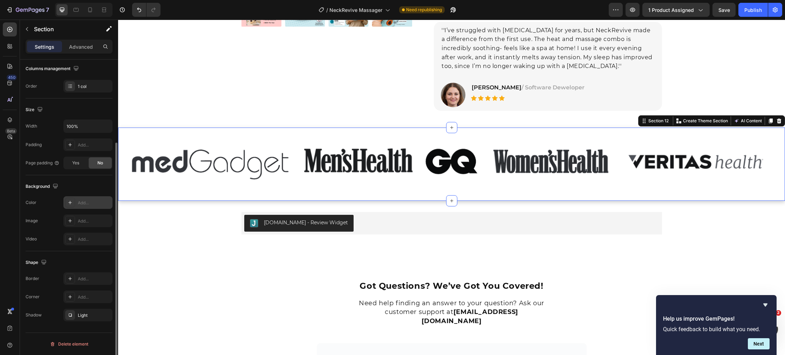
scroll to position [110, 0]
click at [144, 191] on img at bounding box center [451, 162] width 667 height 68
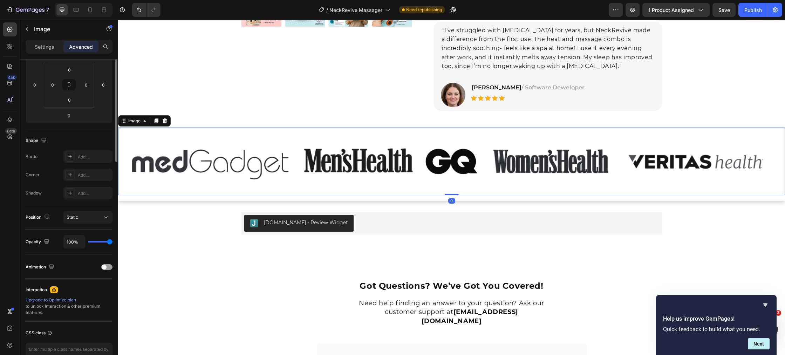
scroll to position [0, 0]
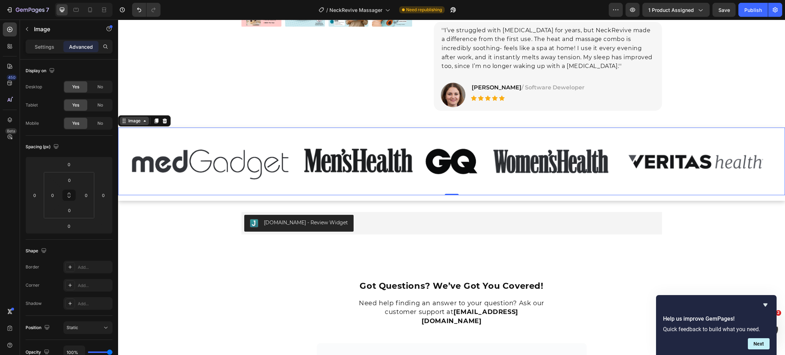
click at [134, 124] on div "Image" at bounding box center [134, 121] width 15 height 6
click at [47, 43] on p "Settings" at bounding box center [45, 46] width 20 height 7
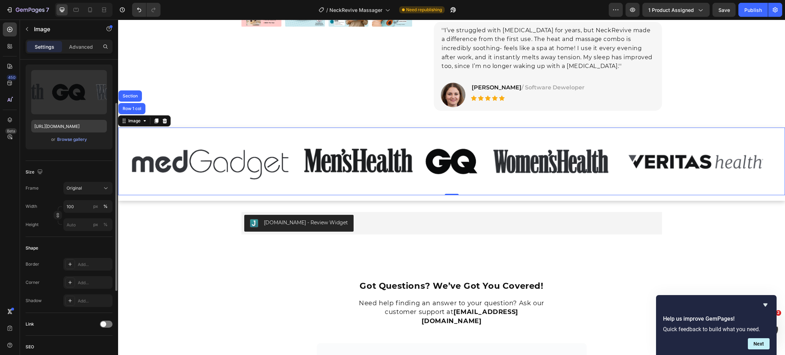
scroll to position [69, 0]
click at [74, 223] on input "px %" at bounding box center [87, 221] width 49 height 13
click at [94, 222] on div "px" at bounding box center [95, 221] width 5 height 6
click at [82, 221] on input "px %" at bounding box center [87, 221] width 49 height 13
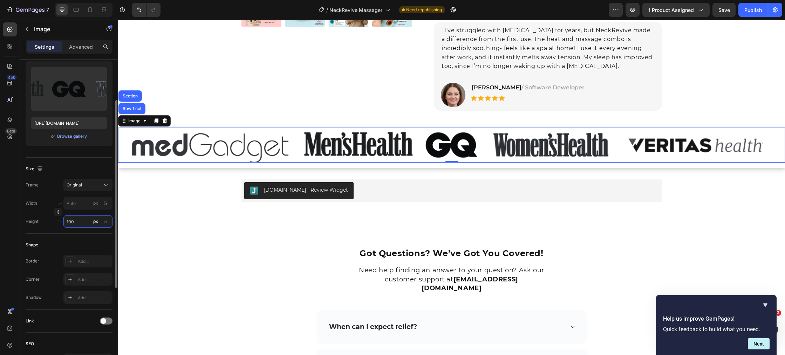
type input "100"
click at [53, 228] on div "Size Frame Original Width px % Height 100 px %" at bounding box center [69, 196] width 87 height 76
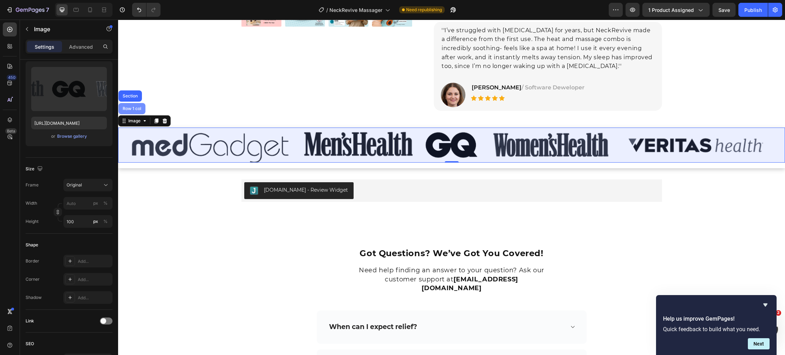
click at [130, 107] on div "Row 1 col" at bounding box center [131, 109] width 21 height 4
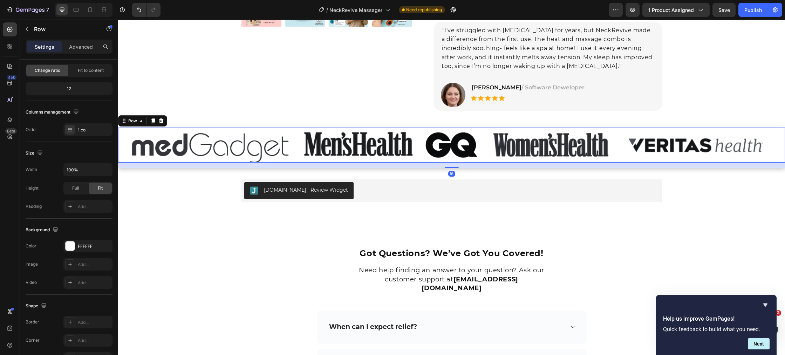
scroll to position [0, 0]
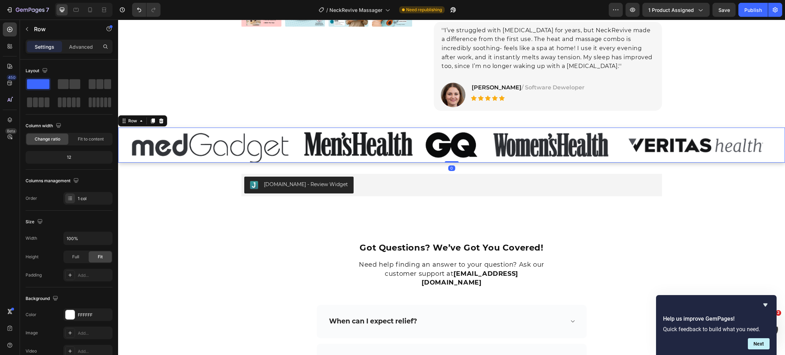
drag, startPoint x: 452, startPoint y: 165, endPoint x: 454, endPoint y: 159, distance: 5.4
click at [454, 159] on div "Image Row 0" at bounding box center [451, 145] width 667 height 35
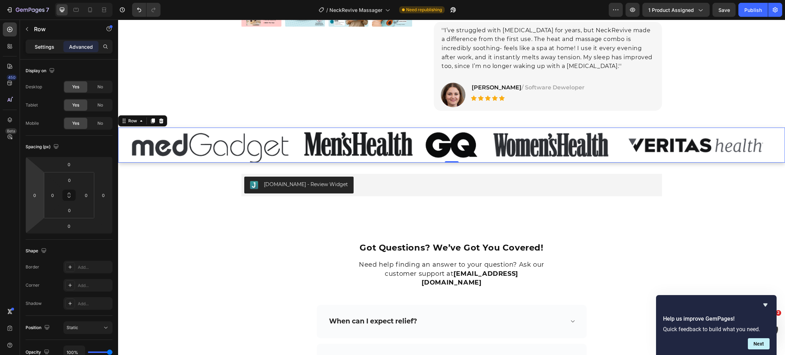
click at [53, 49] on p "Settings" at bounding box center [45, 46] width 20 height 7
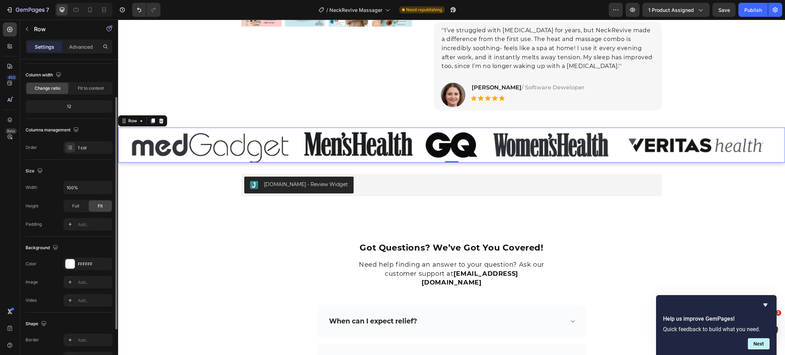
scroll to position [86, 0]
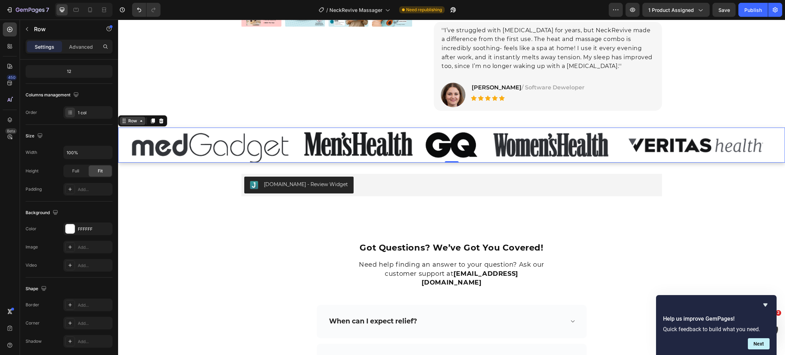
click at [132, 120] on div "Row" at bounding box center [133, 121] width 12 height 6
click at [138, 145] on img at bounding box center [451, 145] width 667 height 35
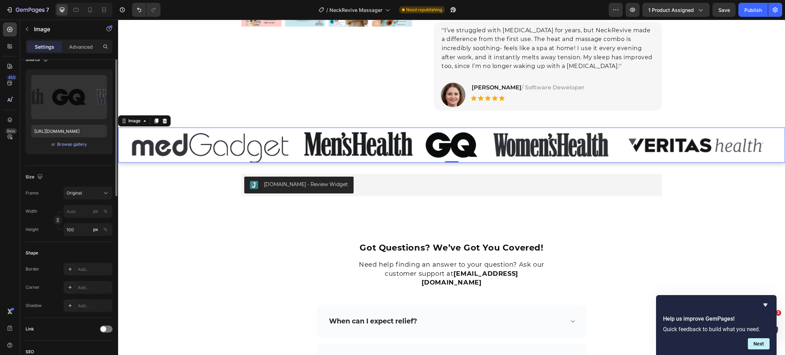
scroll to position [0, 0]
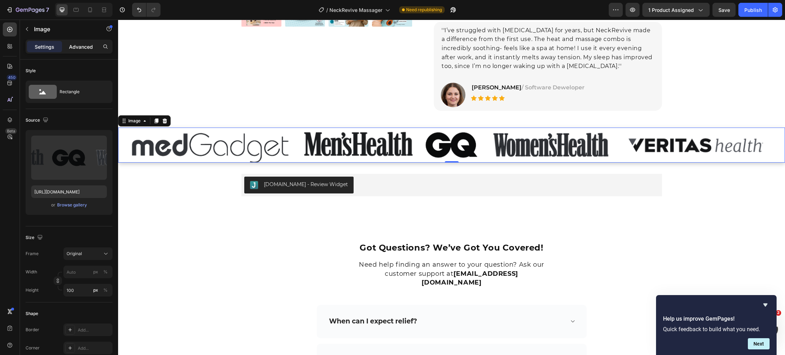
click at [78, 51] on div "Advanced" at bounding box center [80, 46] width 35 height 11
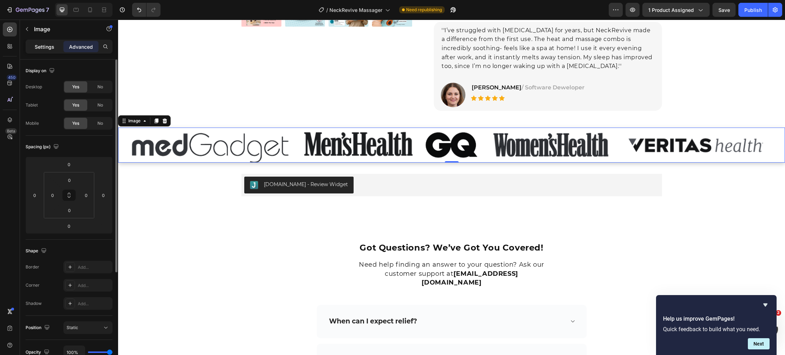
click at [50, 47] on p "Settings" at bounding box center [45, 46] width 20 height 7
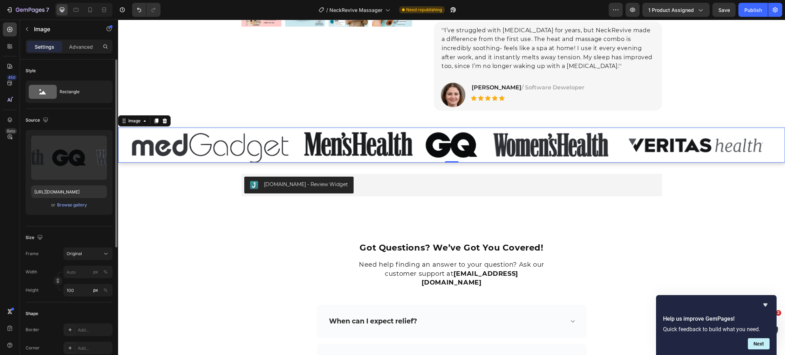
scroll to position [1, 0]
click at [138, 121] on div "Image" at bounding box center [134, 121] width 15 height 6
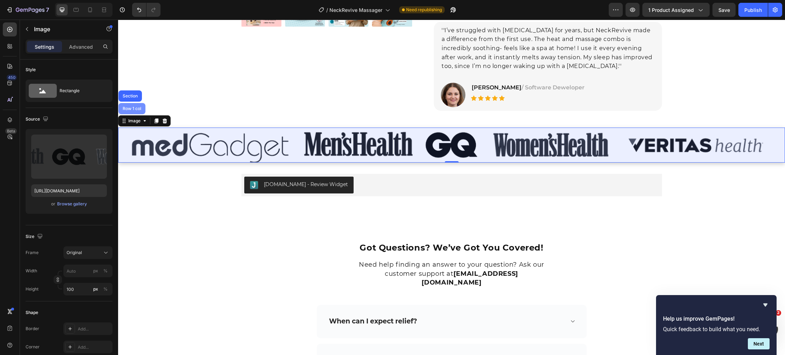
click at [130, 108] on div "Row 1 col" at bounding box center [131, 109] width 21 height 4
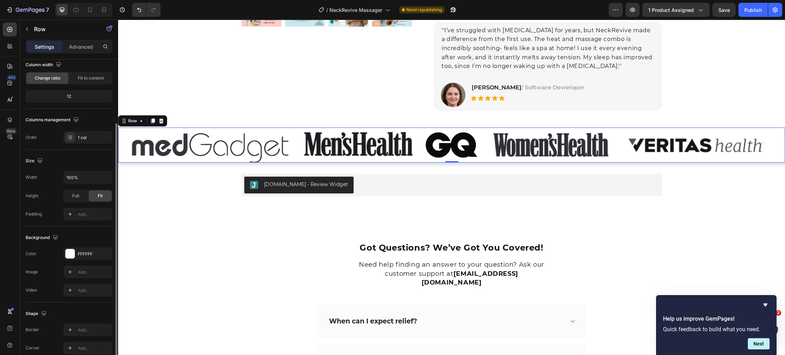
scroll to position [82, 0]
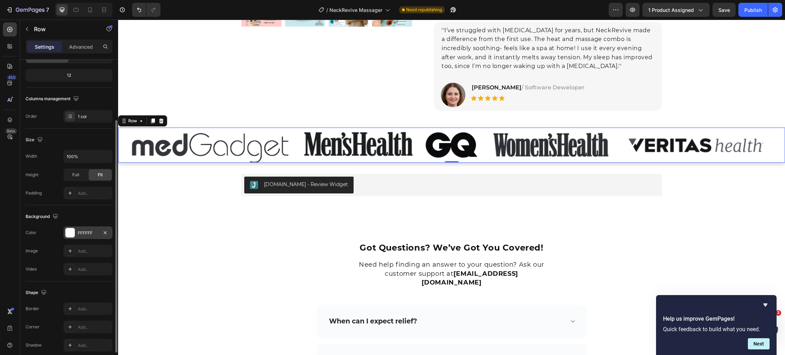
click at [72, 235] on div at bounding box center [70, 232] width 9 height 9
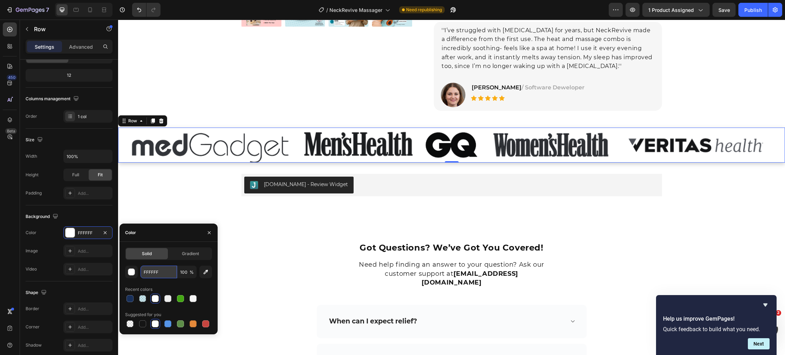
click at [164, 272] on input "FFFFFF" at bounding box center [159, 272] width 36 height 13
paste input "#0097B2"
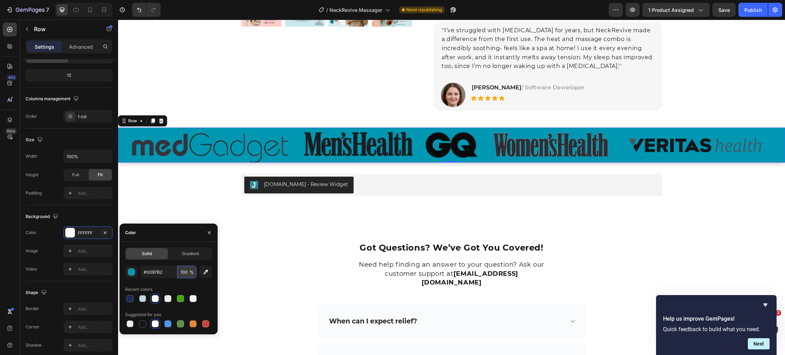
click at [186, 272] on input "100" at bounding box center [186, 272] width 19 height 13
type input "0097B2"
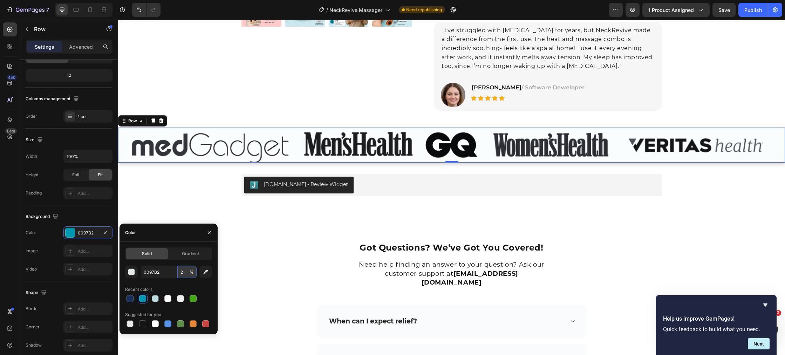
type input "20"
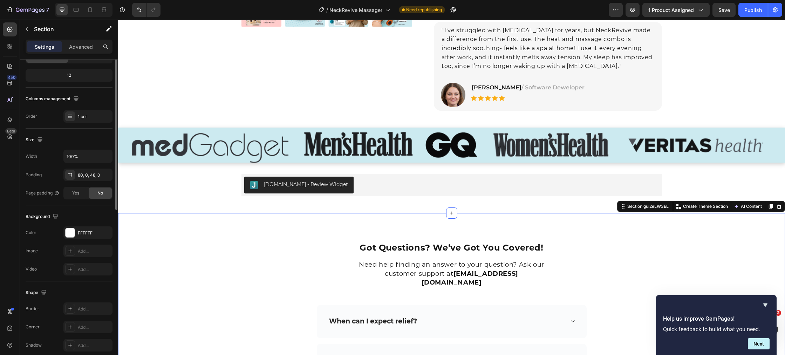
scroll to position [0, 0]
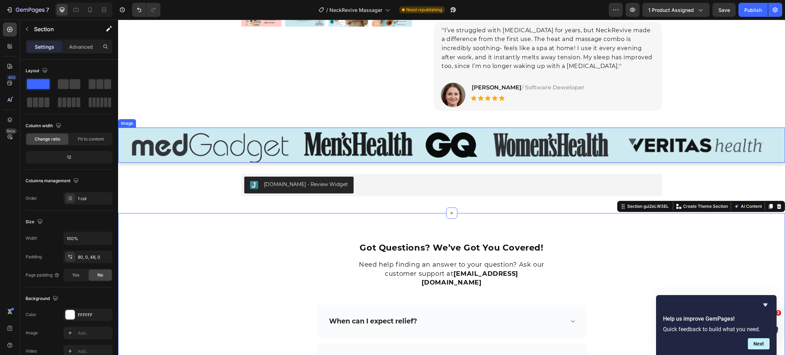
click at [284, 154] on img at bounding box center [451, 145] width 667 height 35
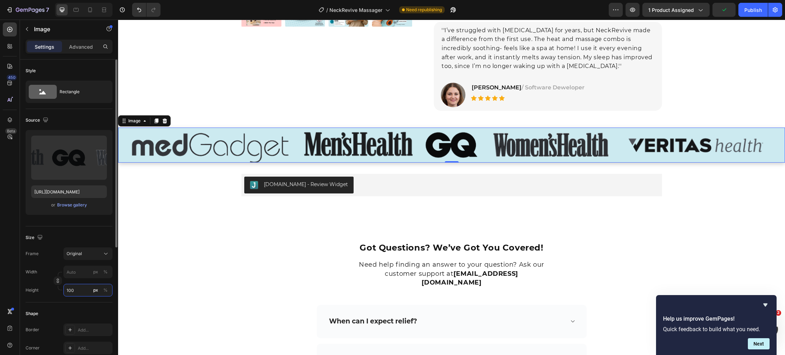
click at [75, 291] on input "100" at bounding box center [87, 290] width 49 height 13
click at [77, 292] on input "100" at bounding box center [87, 290] width 49 height 13
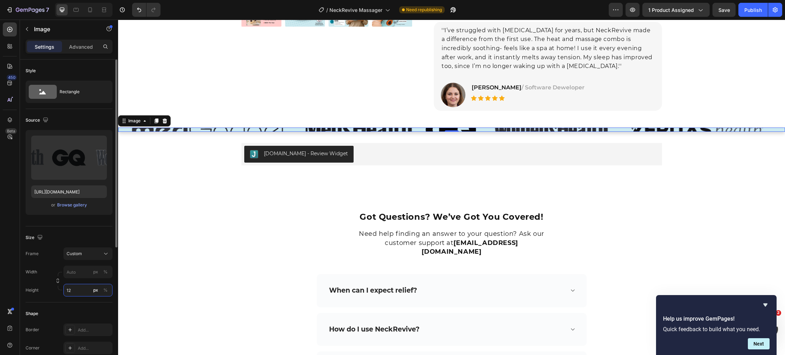
type input "125"
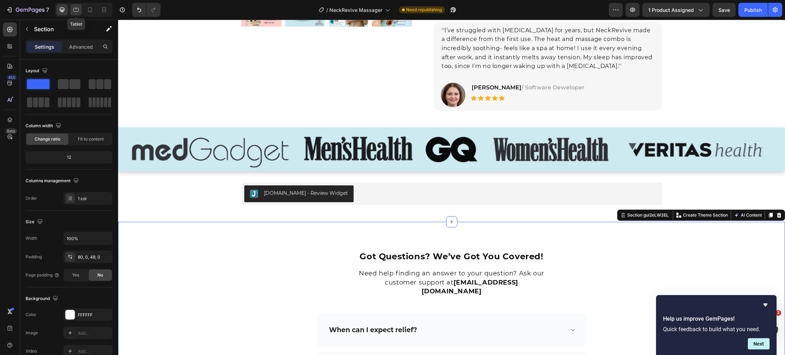
click at [77, 12] on icon at bounding box center [76, 10] width 5 height 4
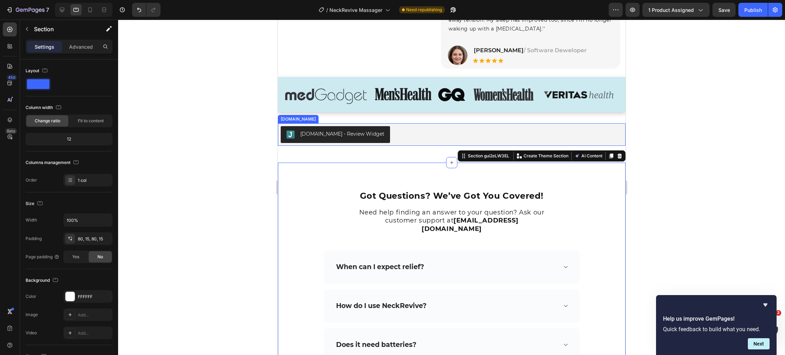
scroll to position [4600, 0]
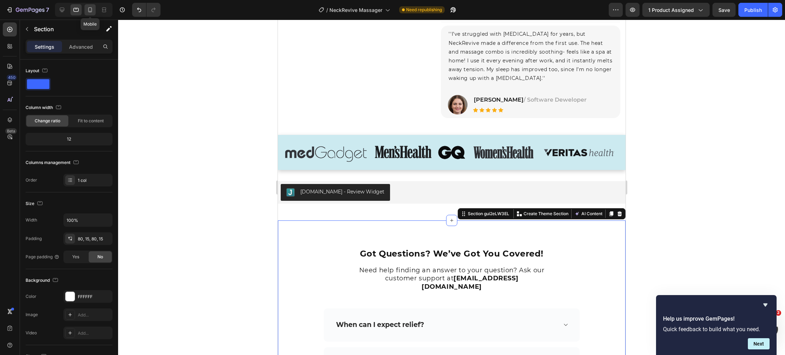
click at [93, 11] on icon at bounding box center [90, 9] width 7 height 7
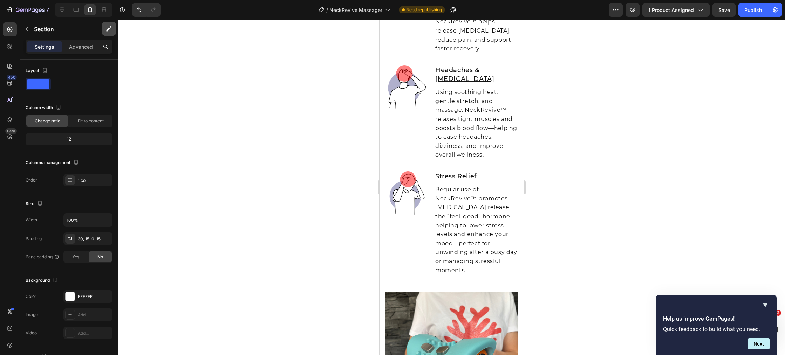
scroll to position [2877, 0]
drag, startPoint x: 61, startPoint y: 13, endPoint x: 74, endPoint y: 19, distance: 14.4
click at [61, 13] on icon at bounding box center [62, 9] width 7 height 7
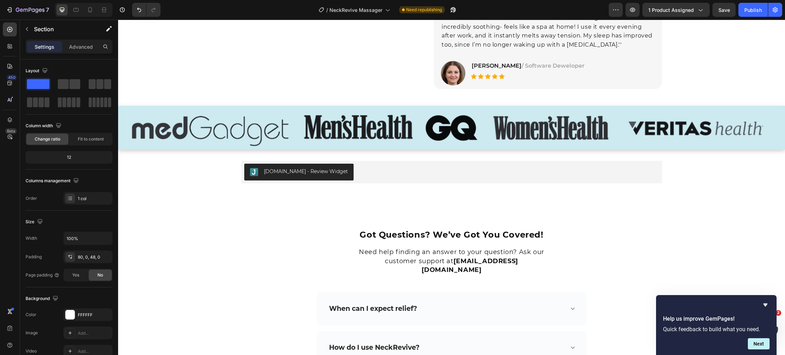
scroll to position [4416, 0]
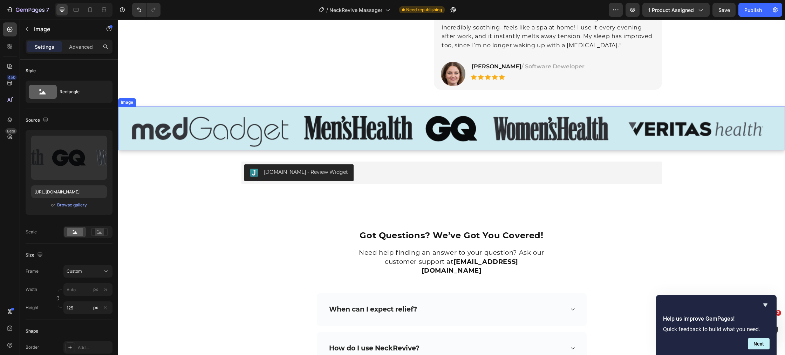
click at [187, 143] on img at bounding box center [451, 129] width 667 height 44
click at [133, 102] on div "Image" at bounding box center [134, 100] width 15 height 6
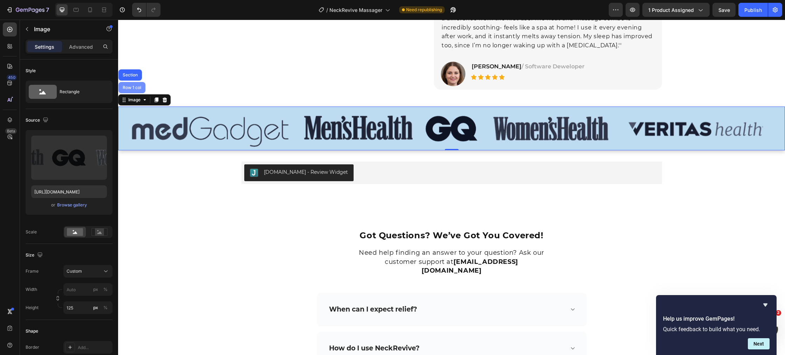
click at [129, 89] on div "Row 1 col" at bounding box center [131, 88] width 21 height 4
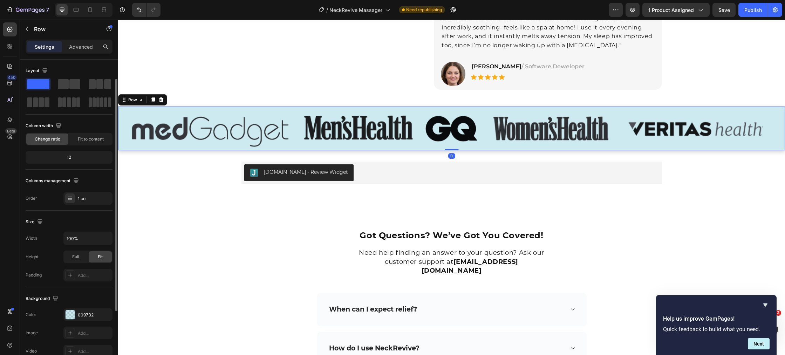
scroll to position [36, 0]
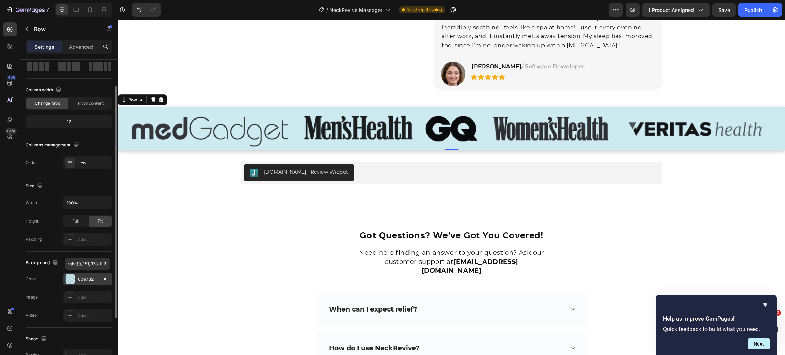
click at [70, 281] on div at bounding box center [70, 278] width 9 height 9
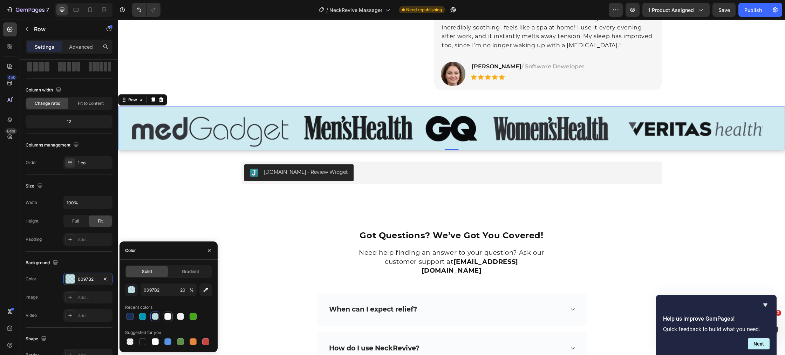
click at [170, 317] on div at bounding box center [167, 316] width 7 height 7
type input "FFFFFF"
type input "100"
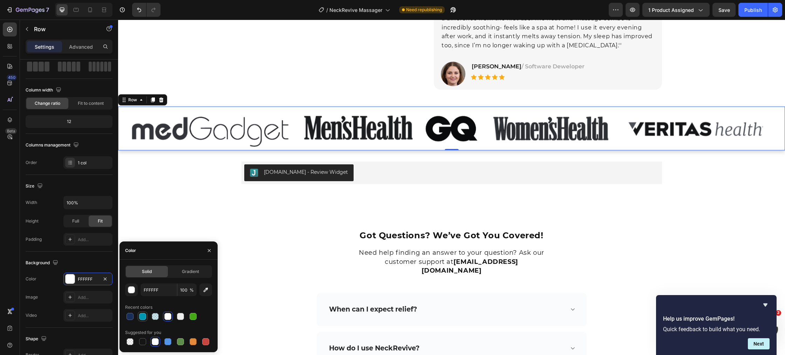
click at [143, 317] on div at bounding box center [142, 316] width 7 height 7
type input "0097B2"
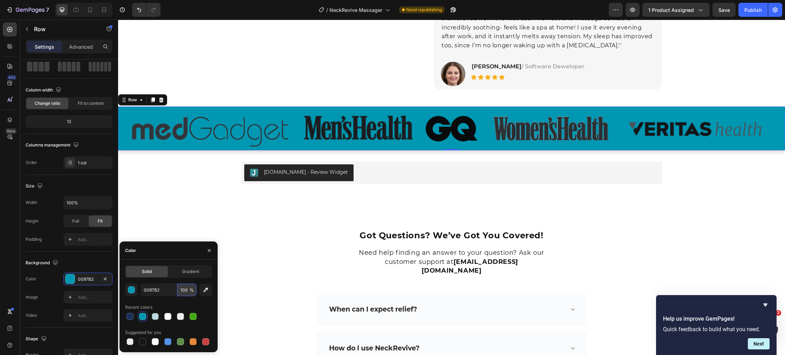
click at [185, 289] on input "100" at bounding box center [186, 290] width 19 height 13
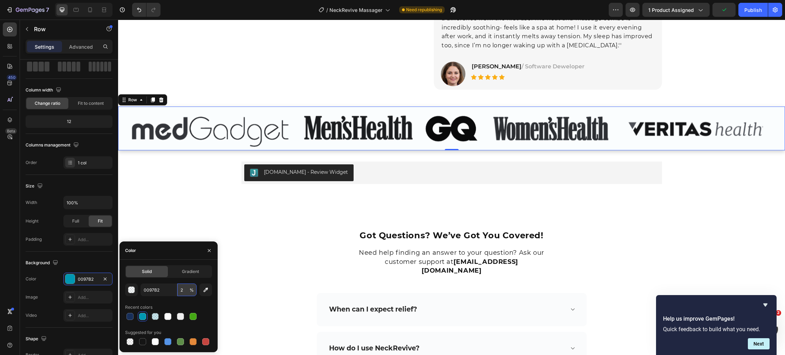
type input "20"
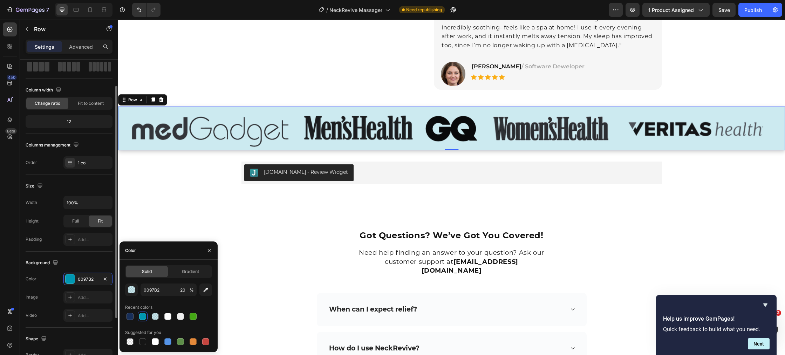
click at [90, 262] on div "Background" at bounding box center [69, 262] width 87 height 11
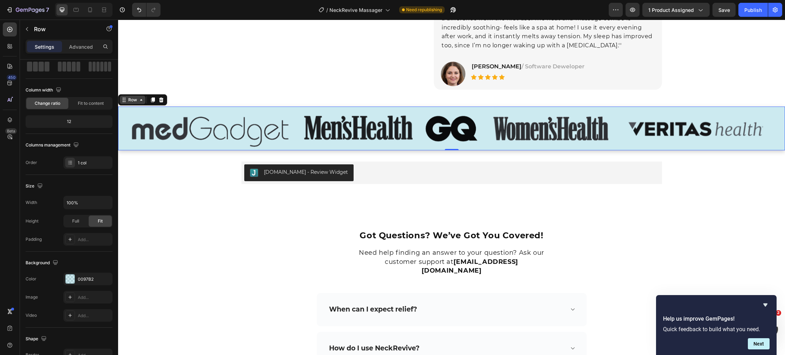
click at [134, 101] on div "Row" at bounding box center [133, 100] width 12 height 6
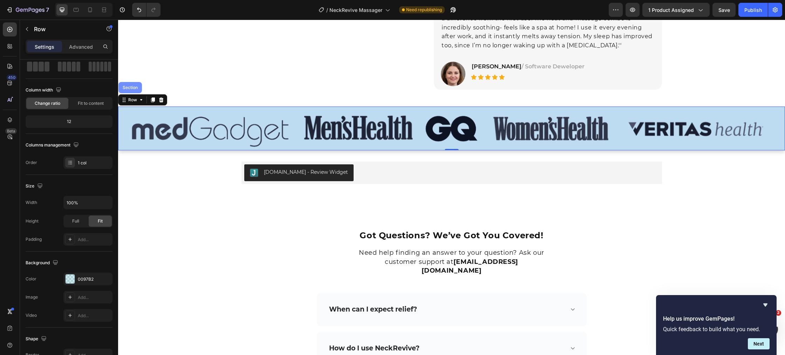
click at [133, 88] on div "Section" at bounding box center [130, 88] width 18 height 4
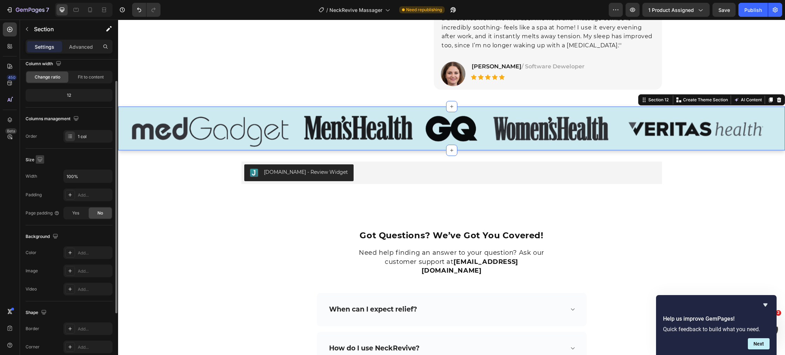
scroll to position [0, 0]
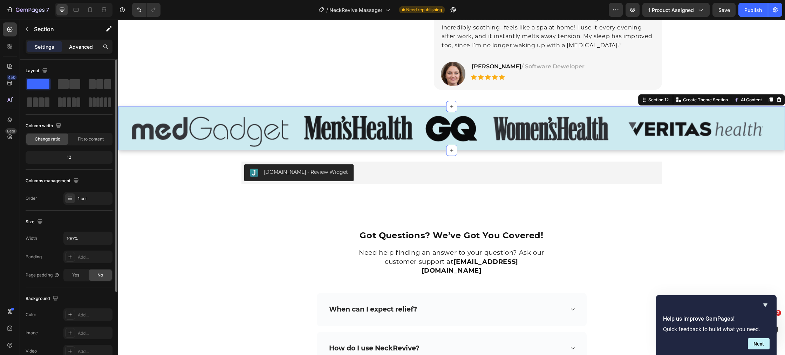
click at [79, 46] on p "Advanced" at bounding box center [81, 46] width 24 height 7
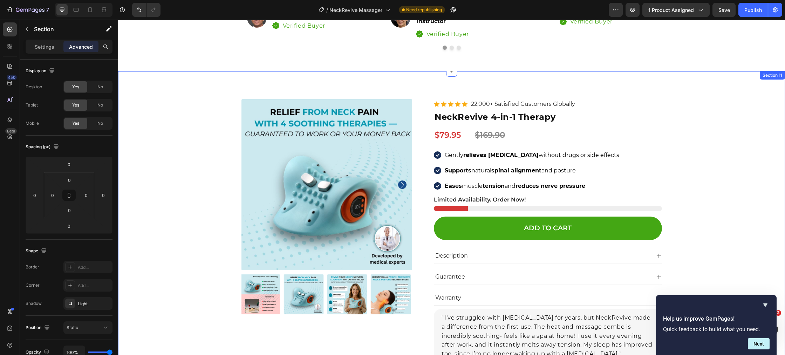
scroll to position [4101, 0]
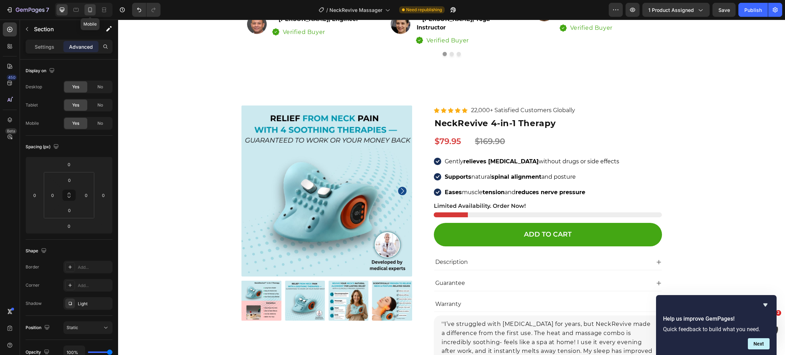
click at [91, 11] on icon at bounding box center [90, 9] width 7 height 7
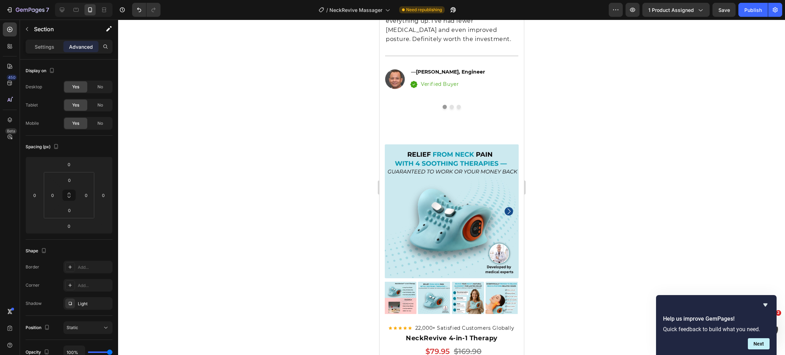
scroll to position [4028, 0]
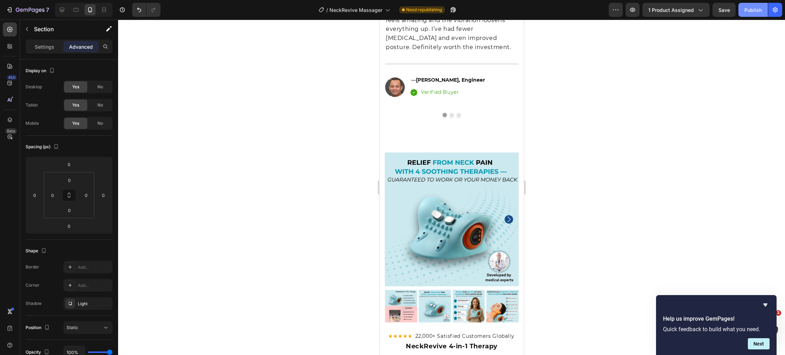
drag, startPoint x: 763, startPoint y: 10, endPoint x: 700, endPoint y: 90, distance: 102.4
click at [762, 10] on button "Publish" at bounding box center [752, 10] width 29 height 14
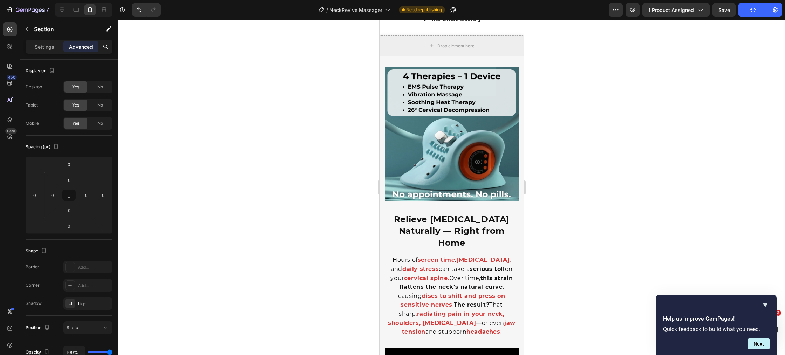
scroll to position [0, 0]
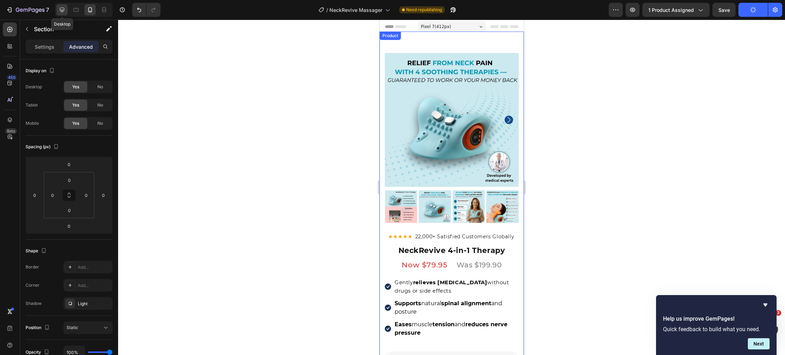
click at [61, 12] on icon at bounding box center [62, 9] width 7 height 7
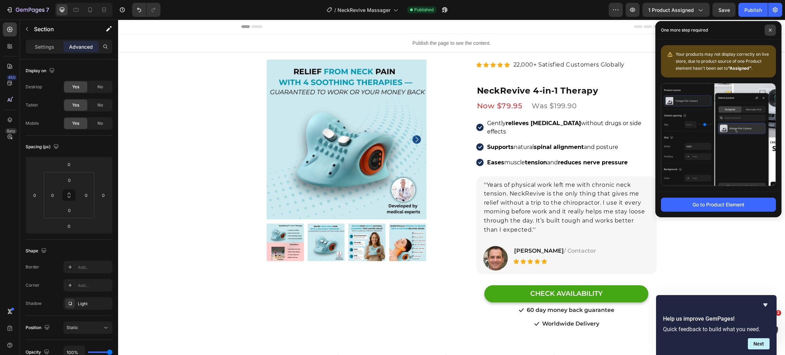
click at [772, 31] on span at bounding box center [770, 30] width 11 height 11
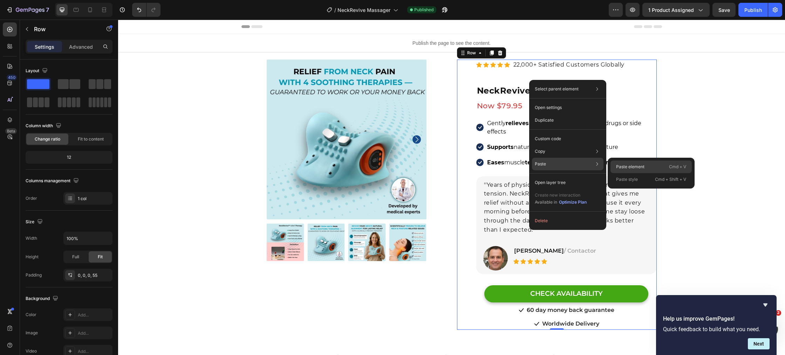
click at [613, 165] on div "Paste element Cmd + V" at bounding box center [651, 167] width 81 height 13
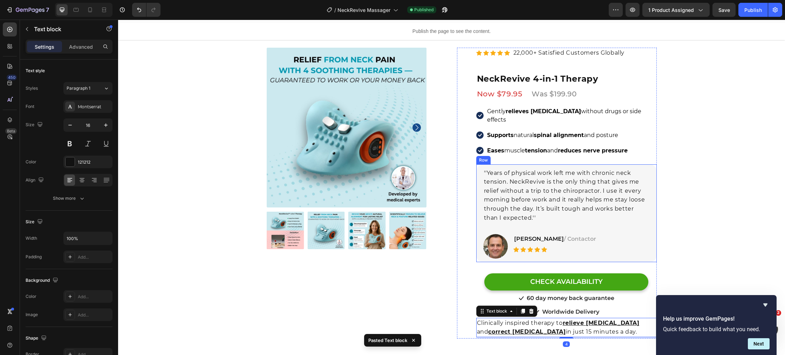
scroll to position [28, 0]
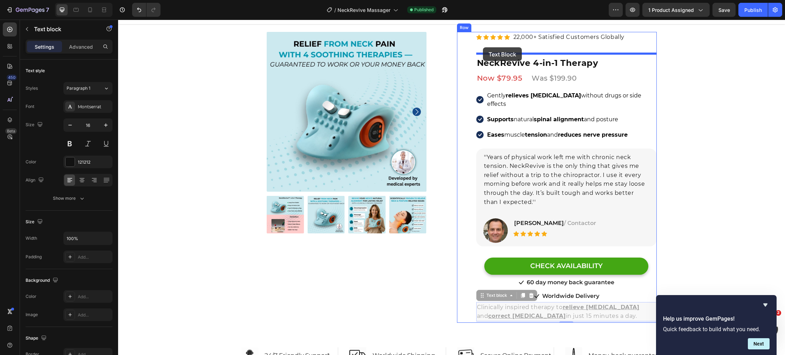
drag, startPoint x: 481, startPoint y: 285, endPoint x: 483, endPoint y: 47, distance: 238.0
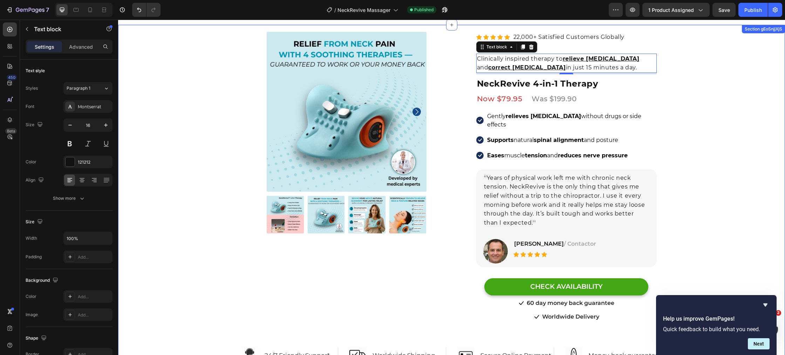
click at [235, 109] on div "Product Images Row Row Relieve Your Pain in Just 10 Minutes a Day Heading Row P…" at bounding box center [451, 214] width 667 height 322
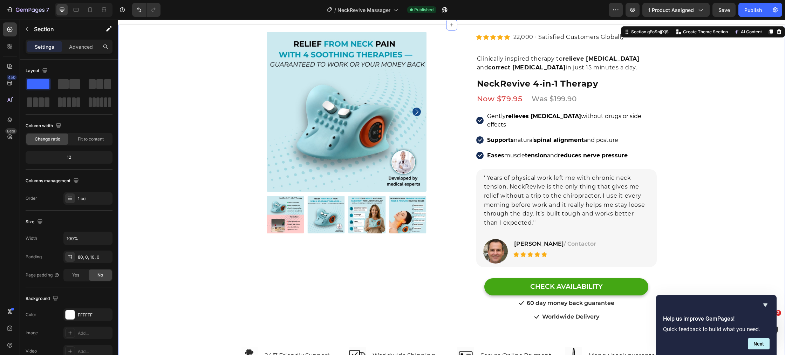
scroll to position [0, 0]
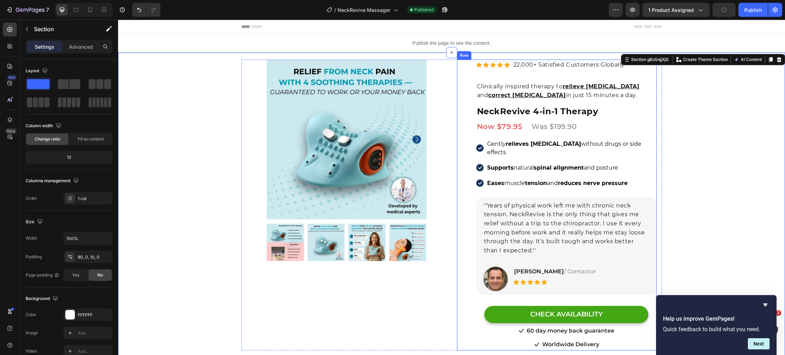
click at [493, 79] on div "Product Images Icon Icon Icon Icon Icon Icon List Hoz 22,000+ Satisfied Custome…" at bounding box center [566, 205] width 180 height 291
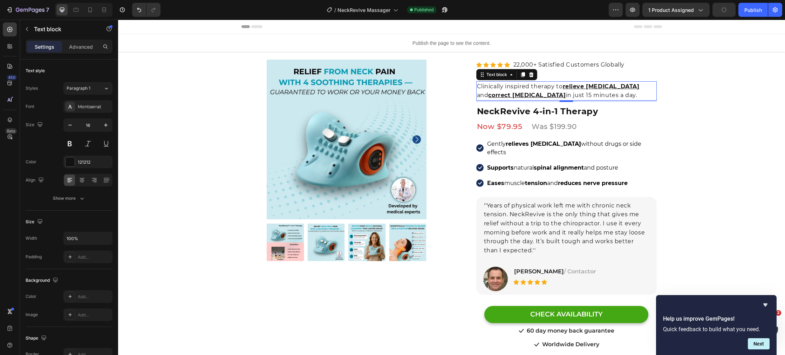
click at [492, 84] on p "Clinically inspired therapy to relieve neck pain and correct forward head postu…" at bounding box center [566, 91] width 179 height 18
click at [77, 46] on p "Advanced" at bounding box center [81, 46] width 24 height 7
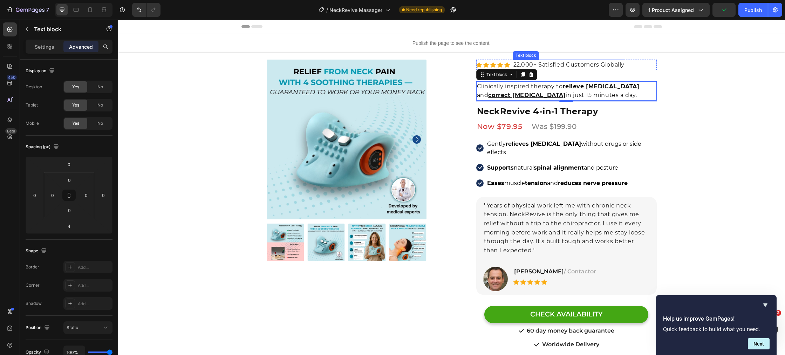
click at [567, 64] on p "22,000+ Satisfied Customers Globally" at bounding box center [568, 64] width 111 height 9
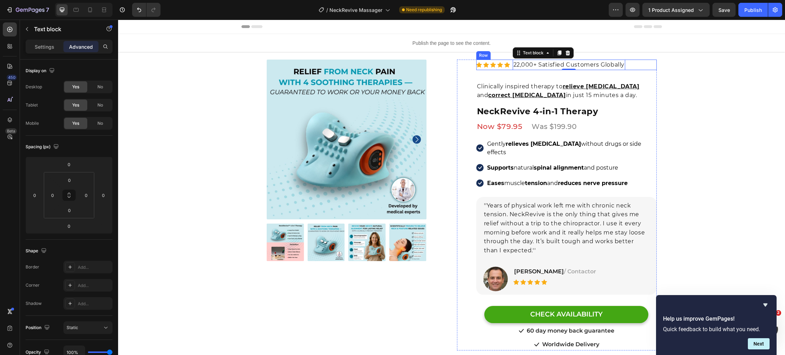
click at [480, 68] on div "Icon Icon Icon Icon Icon Icon List Hoz" at bounding box center [493, 65] width 34 height 11
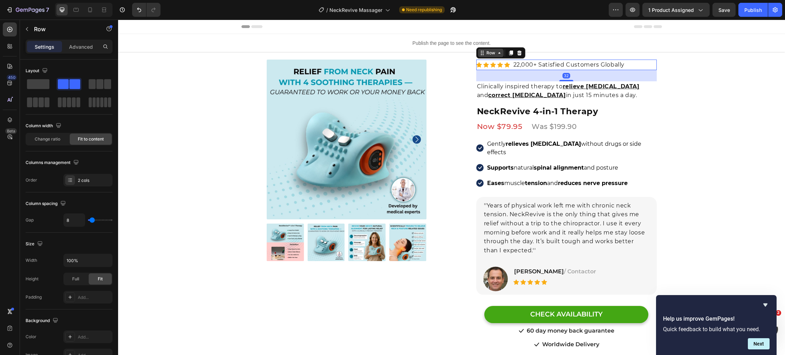
click at [485, 56] on div "Row" at bounding box center [491, 53] width 12 height 6
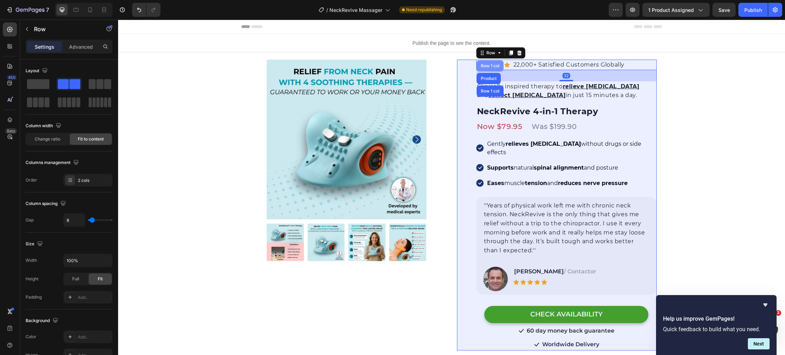
click at [484, 69] on div "Row 1 col" at bounding box center [490, 65] width 27 height 11
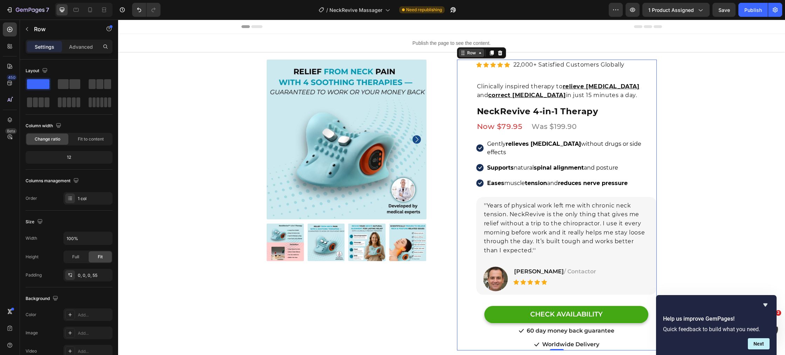
click at [469, 53] on div "Row" at bounding box center [472, 53] width 12 height 6
click at [543, 64] on p "22,000+ Satisfied Customers Globally" at bounding box center [568, 64] width 111 height 9
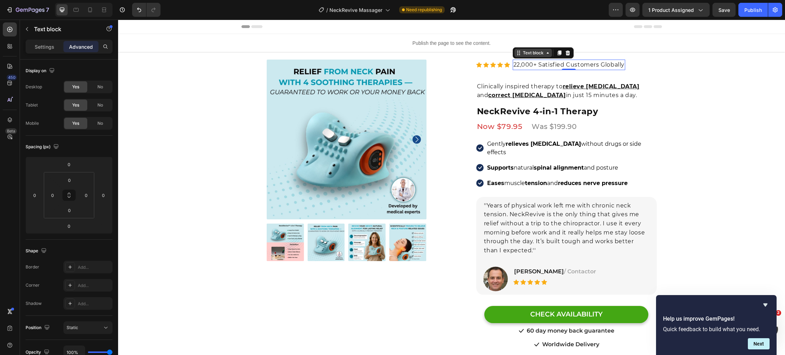
click at [532, 57] on div "Text block" at bounding box center [532, 53] width 37 height 8
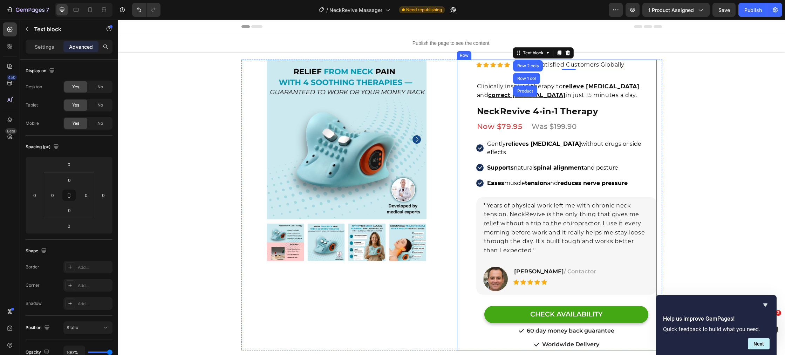
click at [479, 75] on div "Product Images Icon Icon Icon Icon Icon Icon List Hoz 22,000+ Satisfied Custome…" at bounding box center [566, 205] width 180 height 291
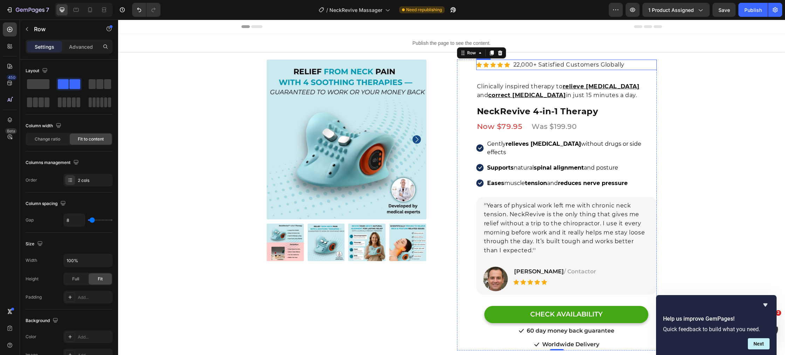
click at [504, 68] on div "Icon Icon Icon Icon Icon Icon List Hoz" at bounding box center [493, 65] width 34 height 11
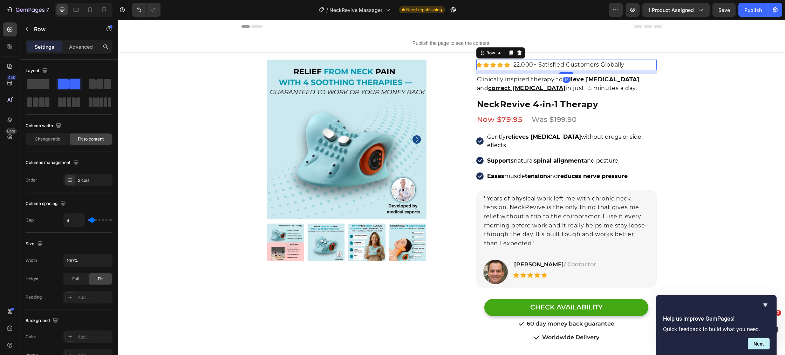
drag, startPoint x: 568, startPoint y: 80, endPoint x: 566, endPoint y: 73, distance: 6.9
click at [567, 73] on div at bounding box center [566, 73] width 14 height 2
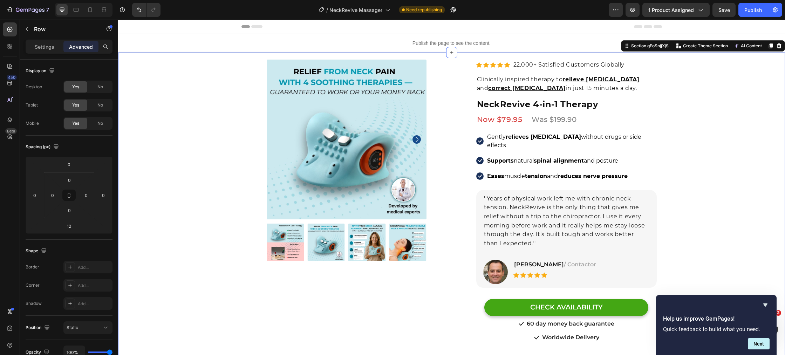
click at [216, 122] on div "Product Images Row Row Relieve Your Pain in Just 10 Minutes a Day Heading Row P…" at bounding box center [451, 238] width 667 height 315
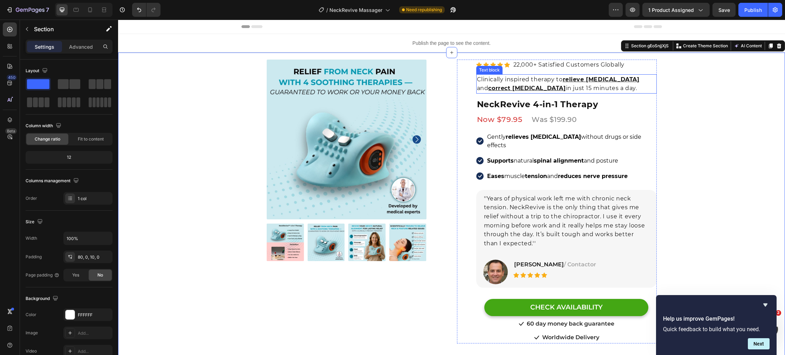
click at [536, 87] on u "correct forward head posture" at bounding box center [526, 88] width 77 height 7
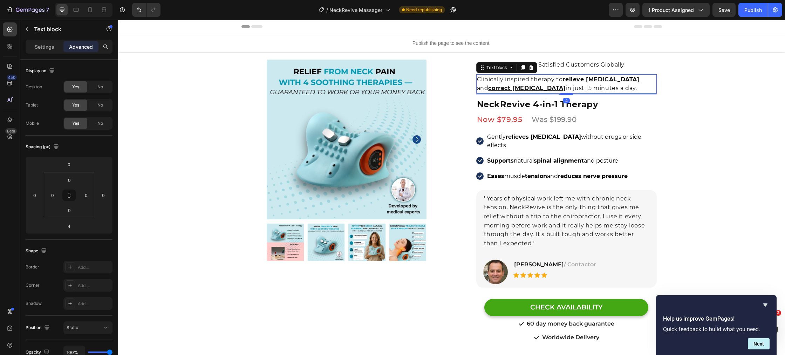
click at [615, 83] on p "Clinically inspired therapy to relieve neck pain and correct forward head postu…" at bounding box center [566, 84] width 179 height 18
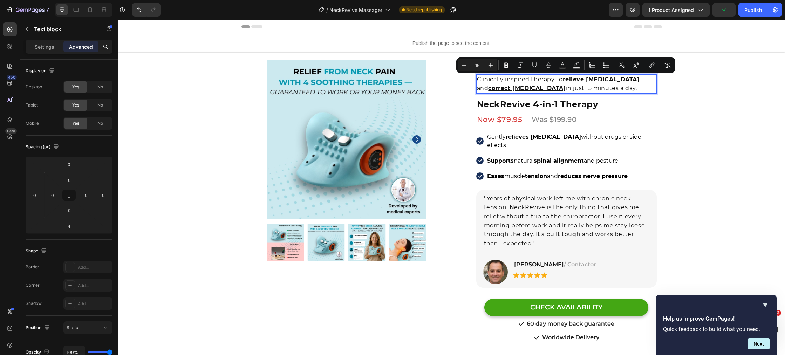
drag, startPoint x: 622, startPoint y: 88, endPoint x: 477, endPoint y: 82, distance: 145.6
click at [477, 82] on p "Clinically inspired therapy to relieve neck pain and correct forward head postu…" at bounding box center [566, 84] width 179 height 18
click at [565, 68] on icon "Editor contextual toolbar" at bounding box center [562, 65] width 7 height 7
type input "121212"
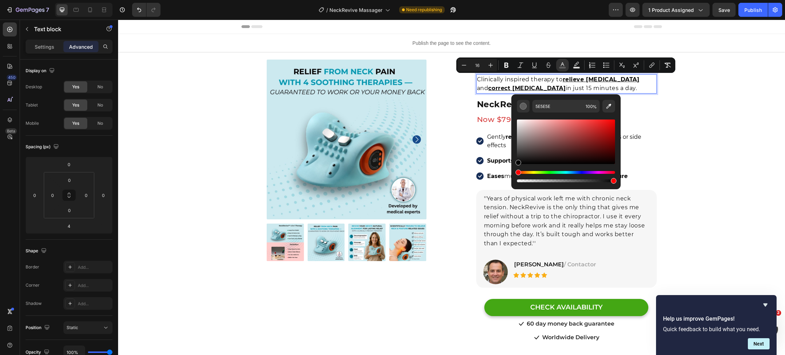
type input "000000"
drag, startPoint x: 517, startPoint y: 161, endPoint x: 512, endPoint y: 175, distance: 14.6
click at [512, 175] on div "000000 100 %" at bounding box center [565, 138] width 109 height 89
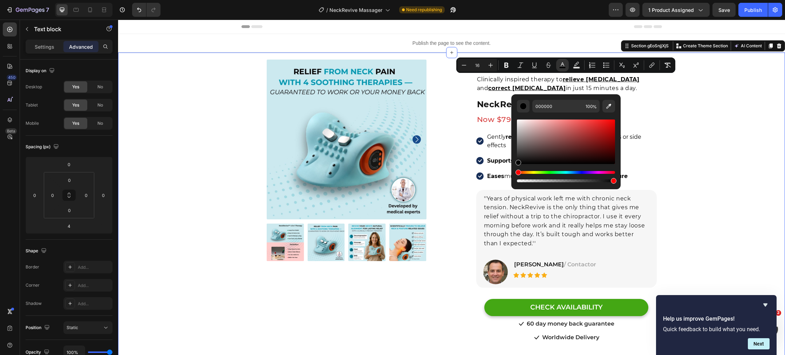
click at [714, 178] on div "Product Images Row Row Relieve Your Pain in Just 10 Minutes a Day Heading Row P…" at bounding box center [451, 238] width 667 height 315
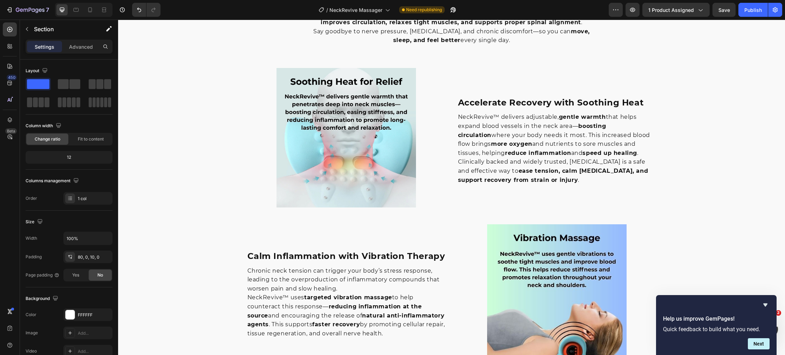
scroll to position [704, 0]
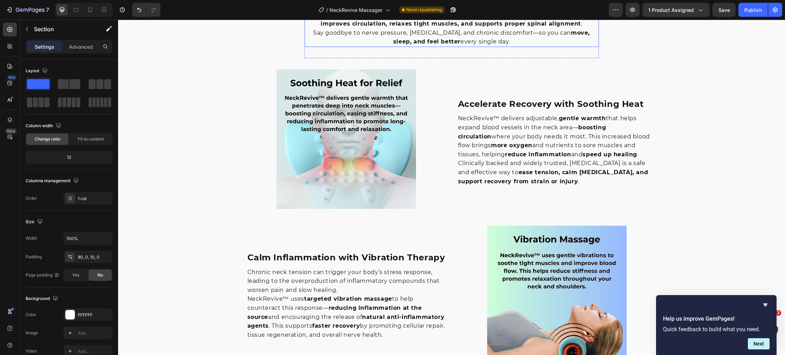
click at [342, 28] on p "With just 10 minutes a day, NeckRevive™ helps restore balance . Its unique comb…" at bounding box center [451, 14] width 293 height 27
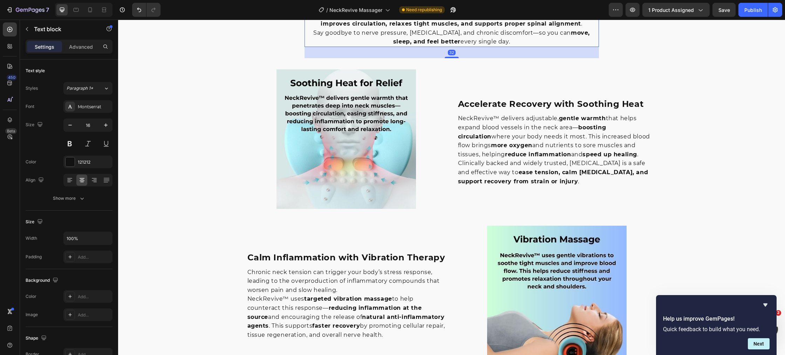
click at [341, 28] on p "With just 10 minutes a day, NeckRevive™ helps restore balance . Its unique comb…" at bounding box center [451, 14] width 293 height 27
click at [216, 202] on div "Image Relieve Neck Pain Naturally — Right from Home Heading Hours of screen tim…" at bounding box center [451, 248] width 667 height 1027
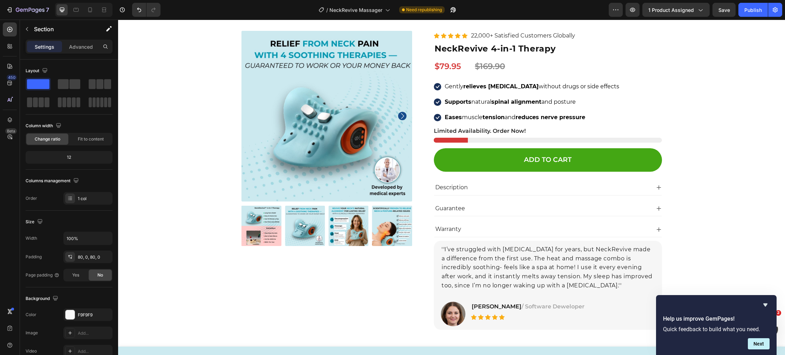
scroll to position [3259, 0]
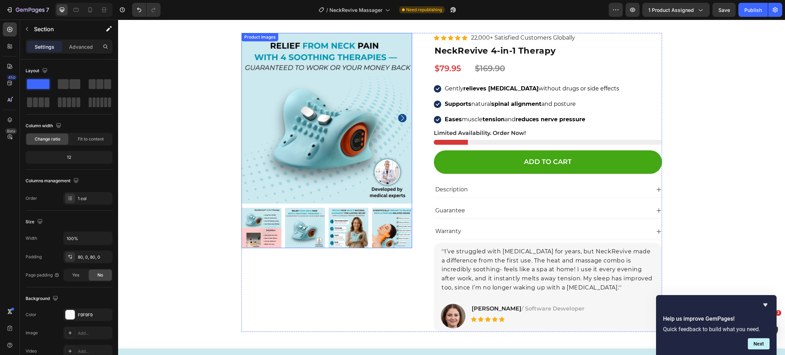
click at [404, 120] on icon "Carousel Next Arrow" at bounding box center [402, 118] width 8 height 8
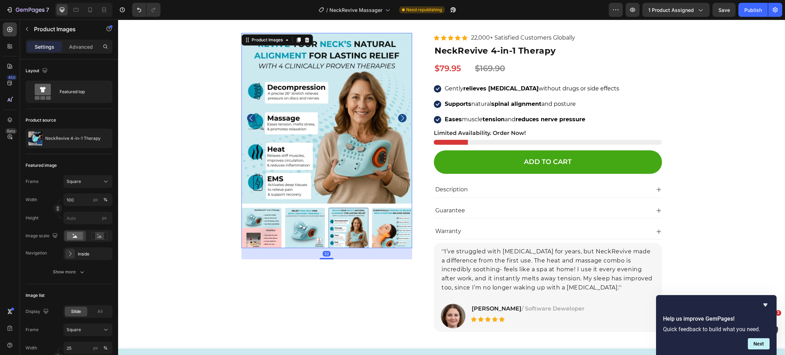
click at [403, 120] on icon "Carousel Next Arrow" at bounding box center [402, 118] width 8 height 8
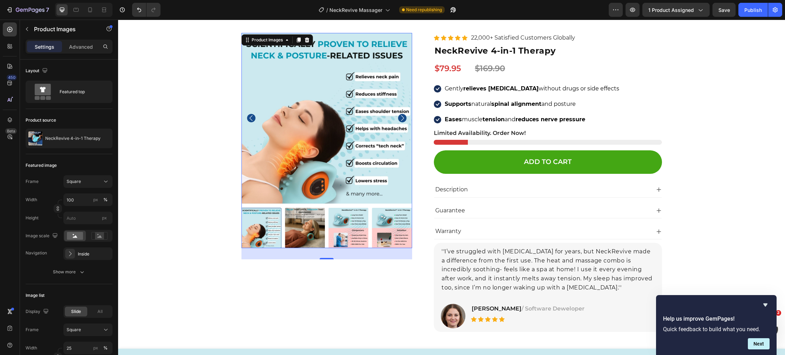
click at [403, 120] on icon "Carousel Next Arrow" at bounding box center [402, 118] width 8 height 8
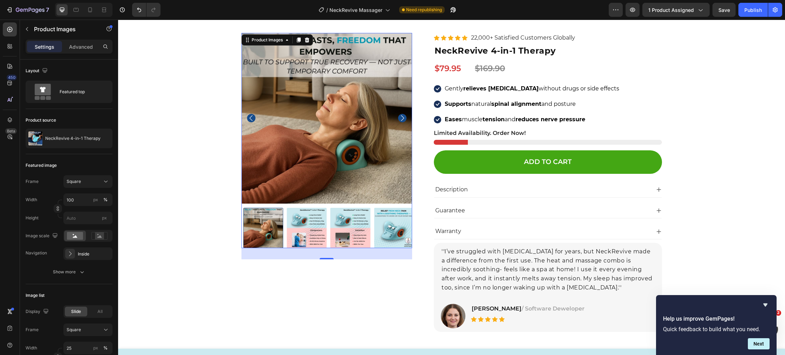
click at [403, 120] on icon "Carousel Next Arrow" at bounding box center [402, 118] width 8 height 8
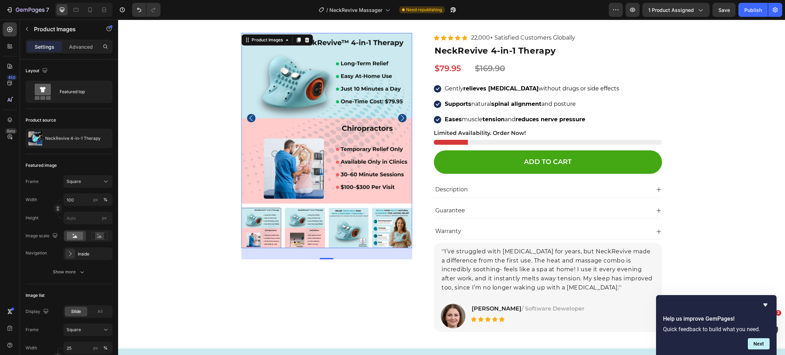
click at [403, 120] on icon "Carousel Next Arrow" at bounding box center [402, 118] width 8 height 8
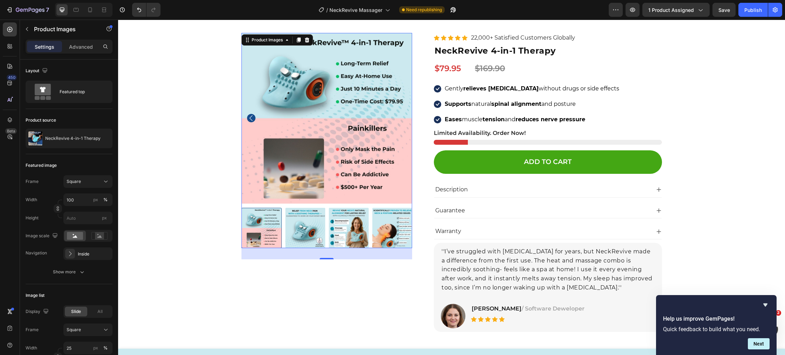
click at [403, 120] on img at bounding box center [326, 118] width 171 height 171
click at [334, 229] on img at bounding box center [348, 228] width 40 height 40
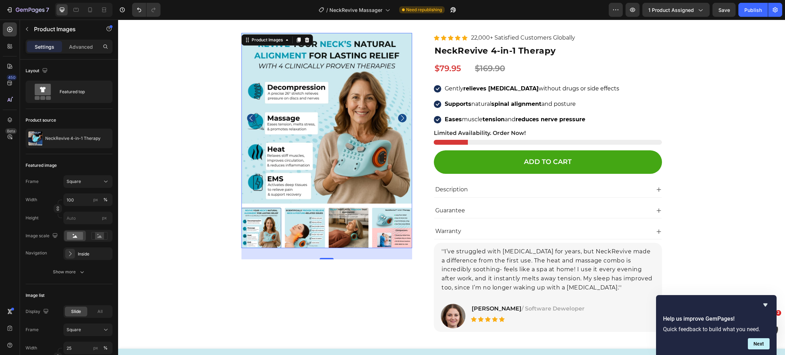
click at [305, 230] on img at bounding box center [305, 228] width 40 height 40
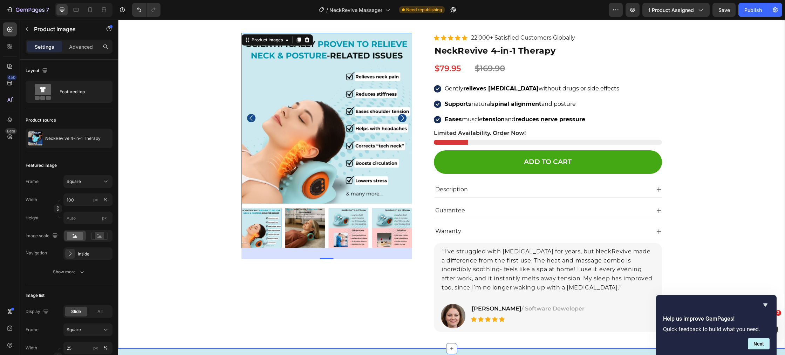
click at [220, 204] on div "Product Images 32 Icon Icon Icon Icon Icon Icon List Hoz 22,000+ Satisfied Cust…" at bounding box center [451, 182] width 656 height 299
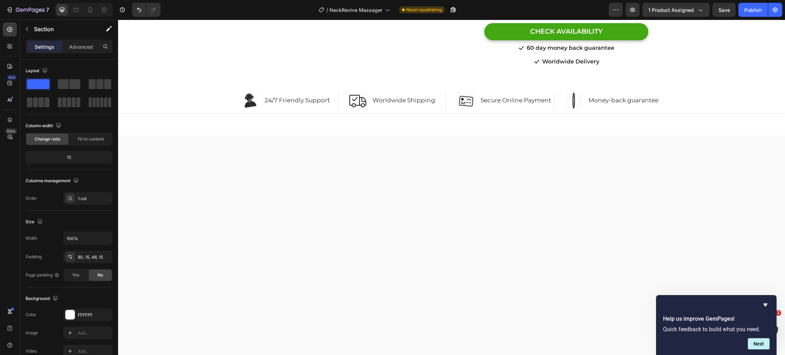
scroll to position [0, 0]
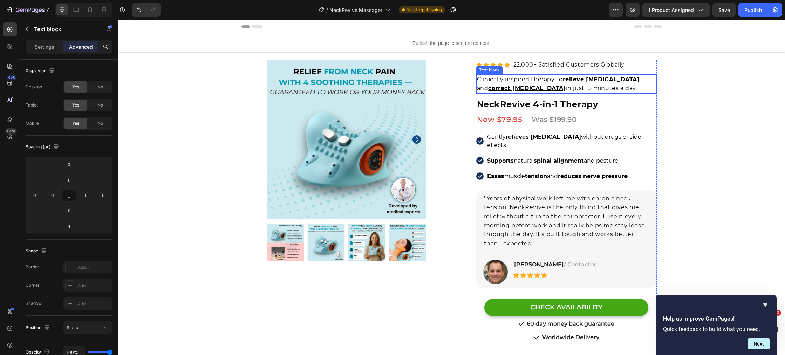
click at [561, 81] on span "Clinically inspired therapy to relieve neck pain and correct forward head postu…" at bounding box center [558, 84] width 163 height 16
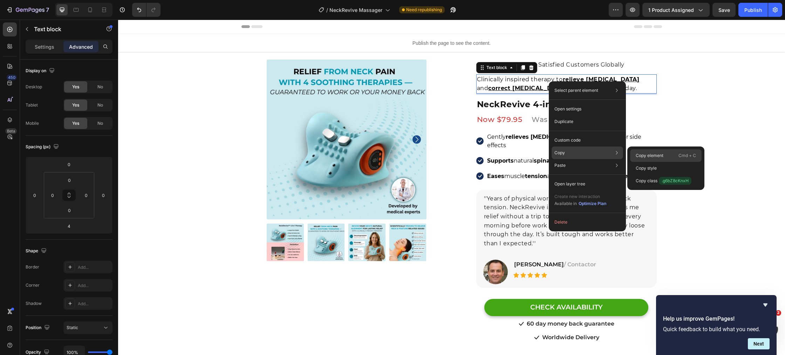
click at [642, 155] on p "Copy element" at bounding box center [650, 155] width 28 height 6
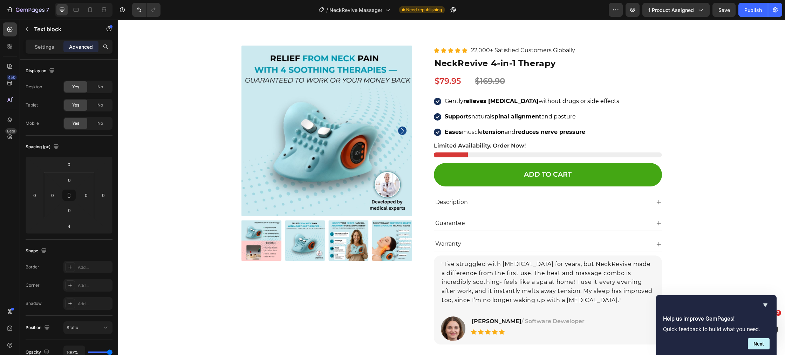
scroll to position [3215, 0]
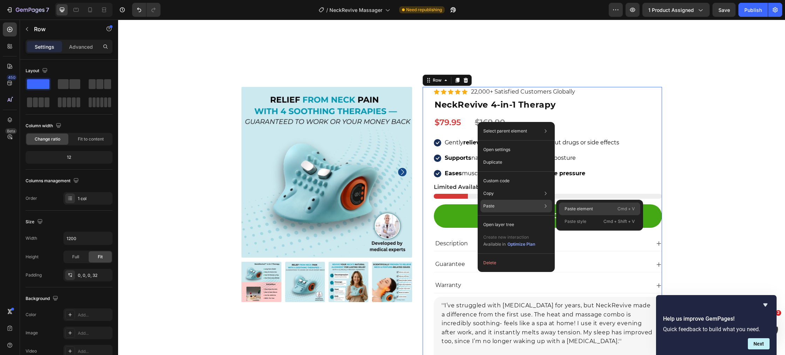
click at [572, 208] on p "Paste element" at bounding box center [579, 209] width 28 height 6
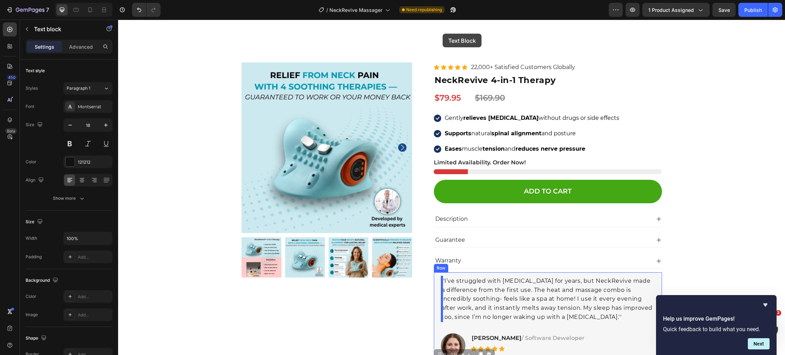
scroll to position [3210, 0]
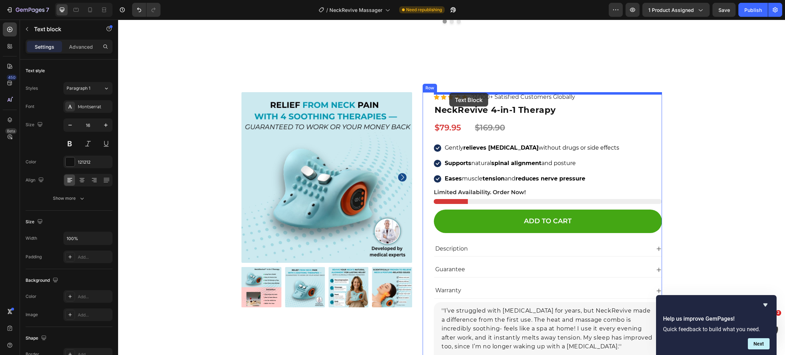
drag, startPoint x: 439, startPoint y: 202, endPoint x: 449, endPoint y: 93, distance: 109.1
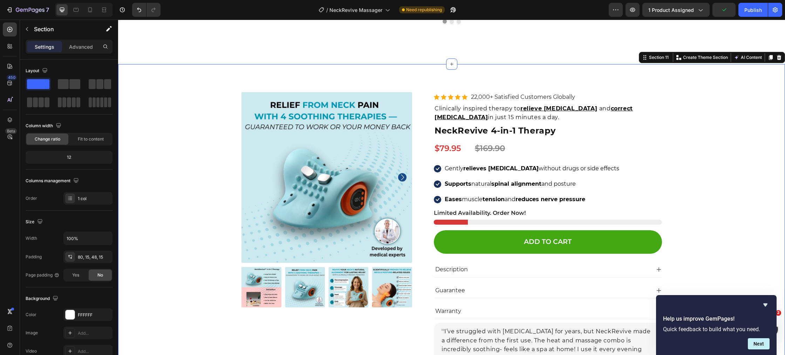
click at [202, 137] on div "Product Images Icon Icon Icon Icon Icon Icon List Hoz 22,000+ Satisfied Custome…" at bounding box center [451, 252] width 656 height 320
click at [77, 10] on icon at bounding box center [76, 9] width 7 height 7
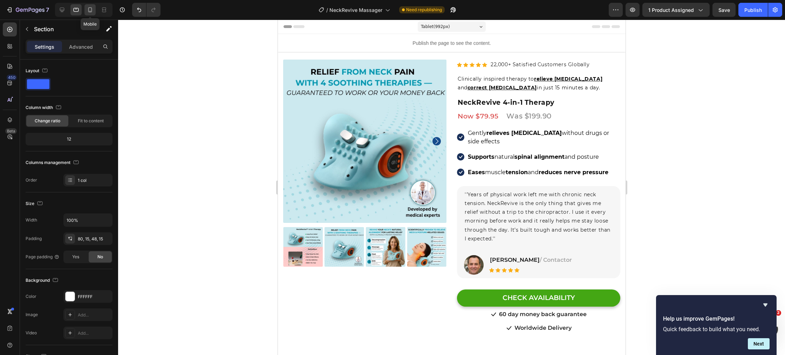
click at [89, 11] on icon at bounding box center [90, 9] width 7 height 7
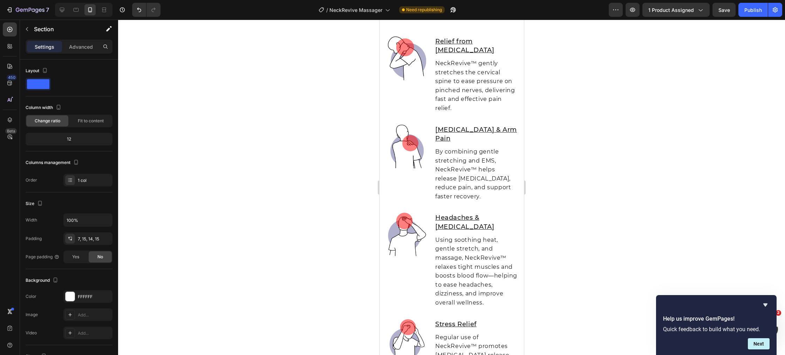
scroll to position [2786, 0]
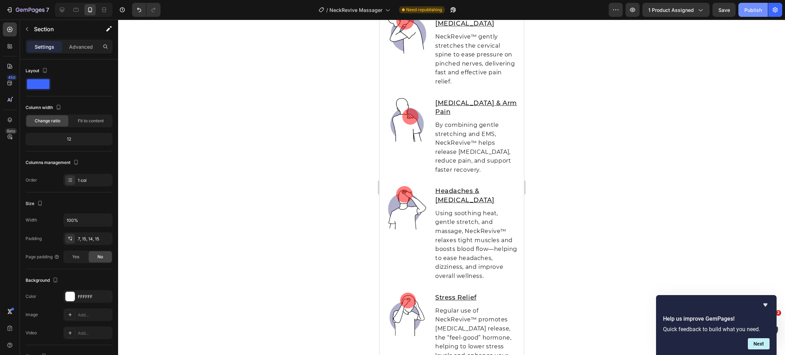
click at [762, 13] on div "Publish" at bounding box center [753, 9] width 18 height 7
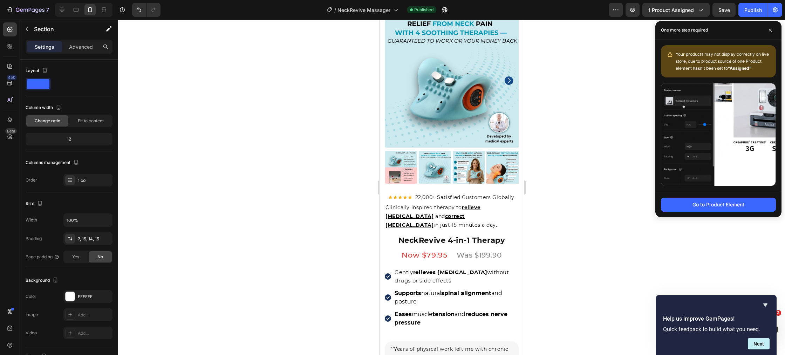
scroll to position [0, 0]
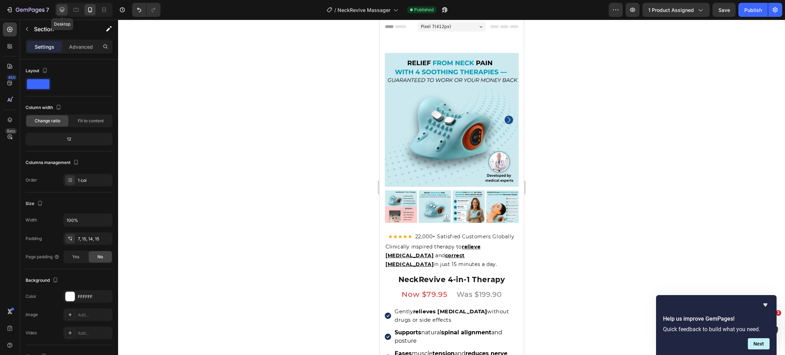
click at [58, 7] on div at bounding box center [61, 9] width 11 height 11
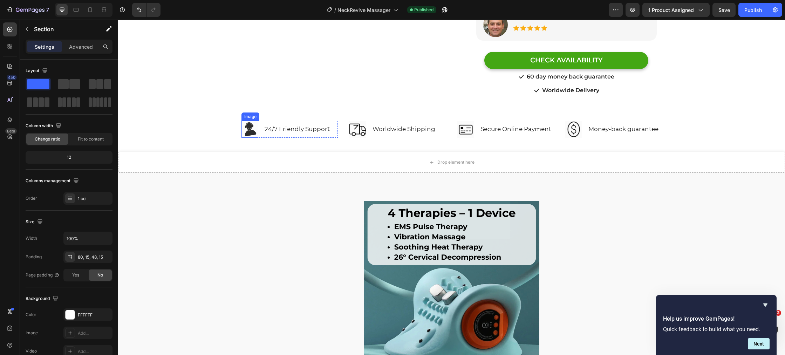
scroll to position [218, 0]
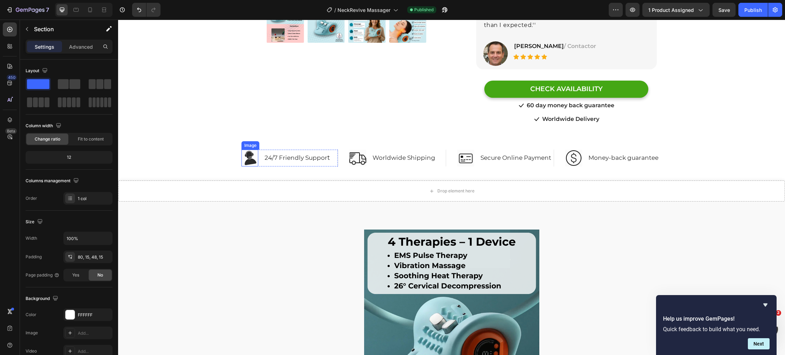
click at [254, 141] on div "Image" at bounding box center [250, 145] width 18 height 8
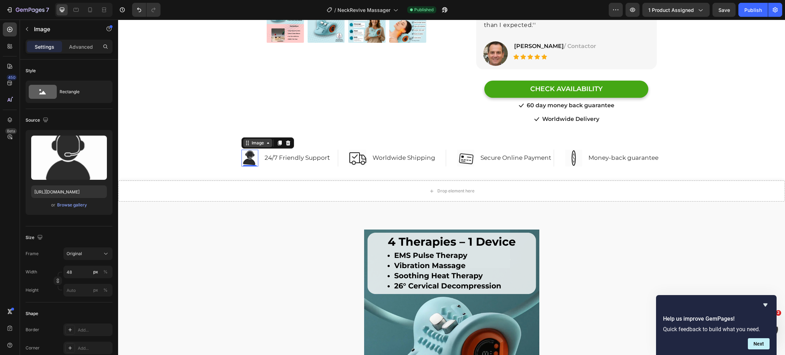
click at [259, 140] on div "Image" at bounding box center [257, 143] width 15 height 6
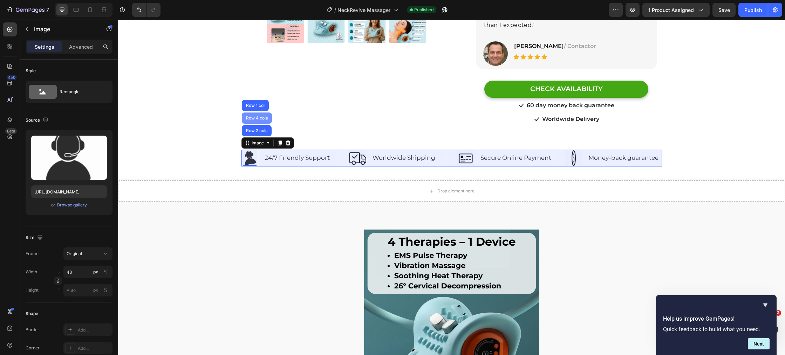
click at [258, 116] on div "Row 4 cols" at bounding box center [257, 118] width 25 height 4
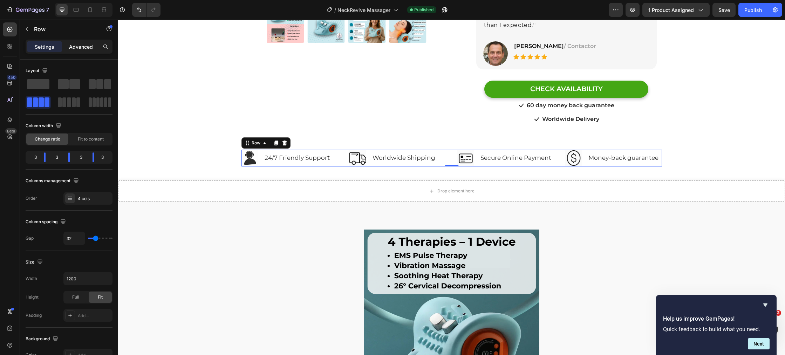
click at [78, 49] on p "Advanced" at bounding box center [81, 46] width 24 height 7
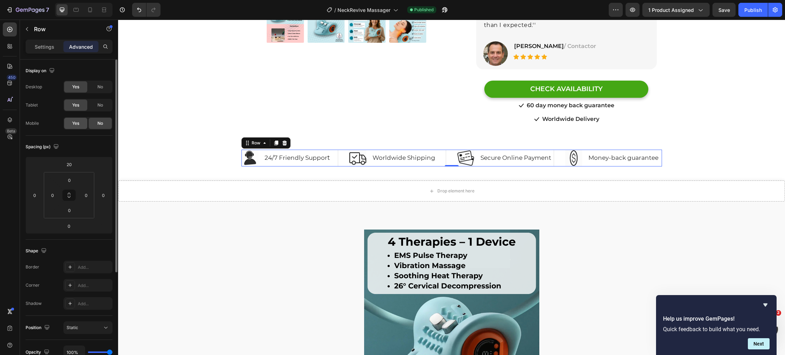
click at [81, 124] on div "Yes" at bounding box center [75, 123] width 23 height 11
click at [91, 10] on icon at bounding box center [90, 9] width 7 height 7
type input "0"
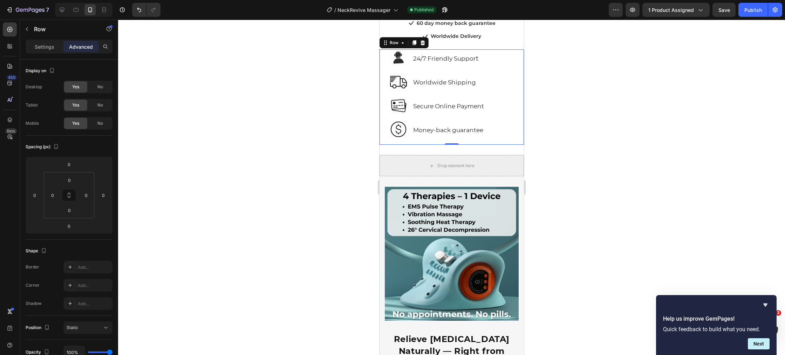
scroll to position [498, 0]
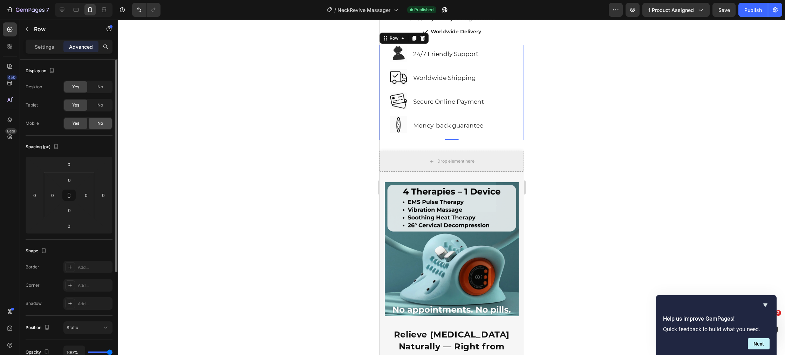
click at [101, 125] on span "No" at bounding box center [100, 123] width 6 height 6
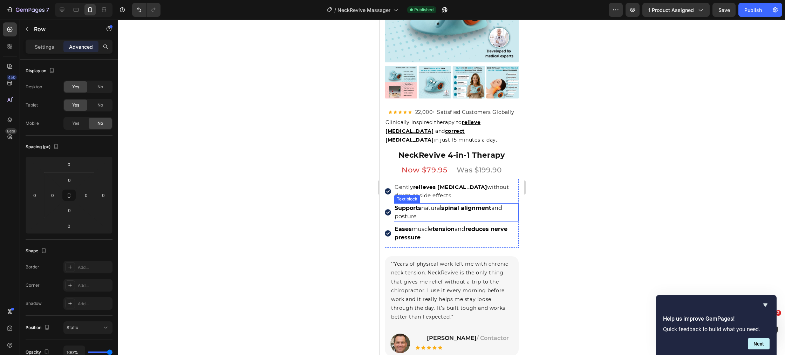
scroll to position [0, 0]
